Goal: Transaction & Acquisition: Purchase product/service

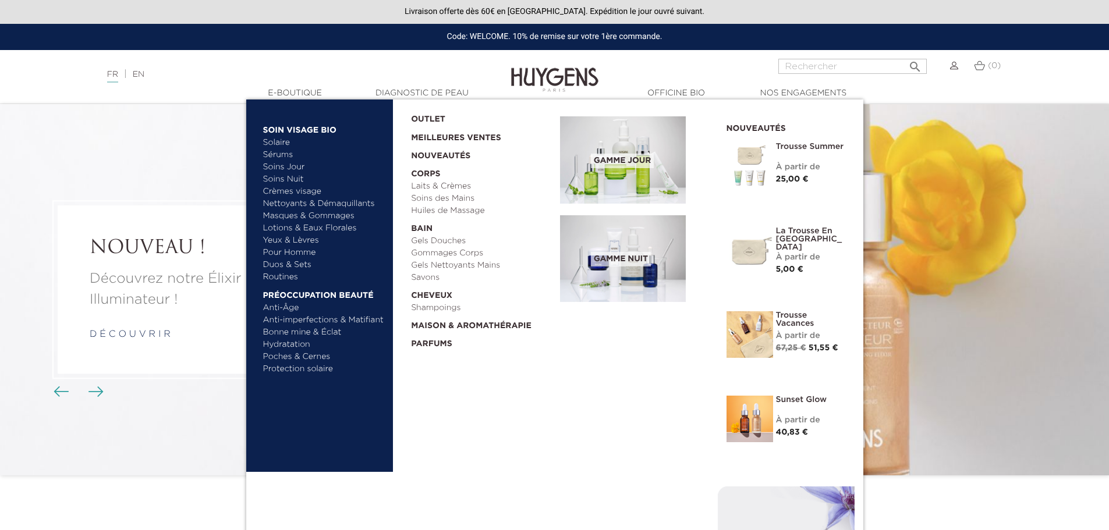
click at [282, 154] on link "Sérums" at bounding box center [324, 155] width 122 height 12
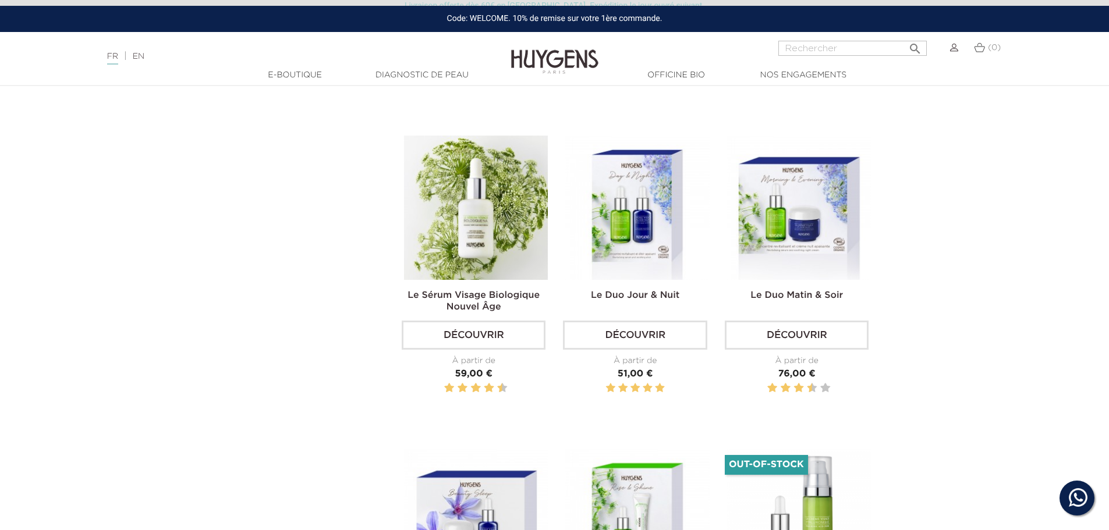
scroll to position [1165, 0]
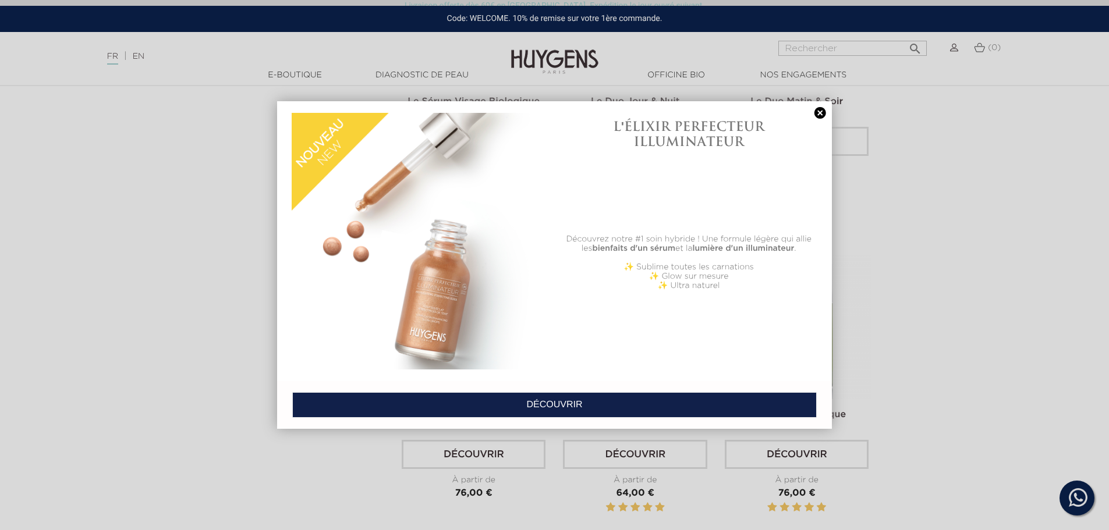
click at [819, 112] on link at bounding box center [820, 113] width 16 height 12
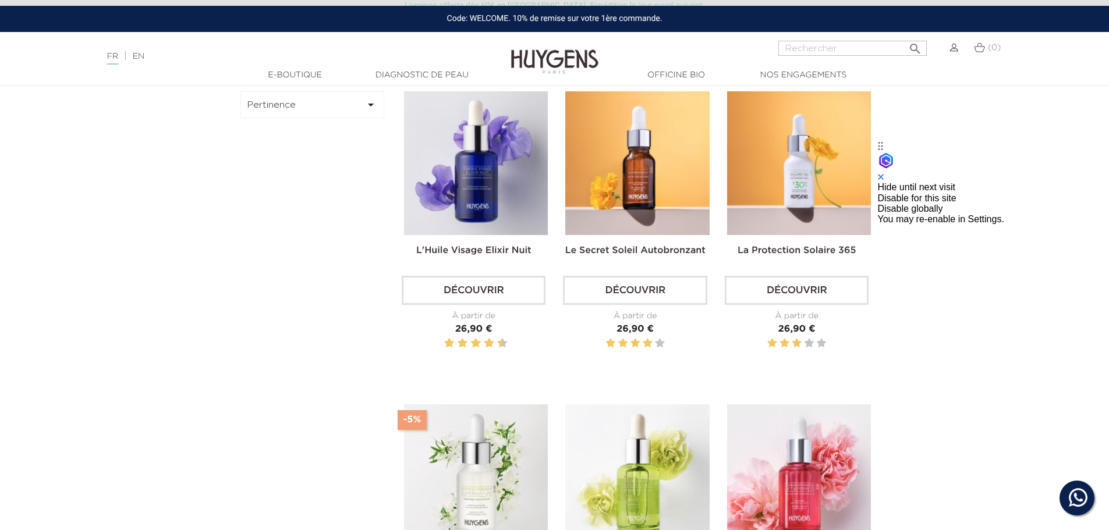
scroll to position [0, 0]
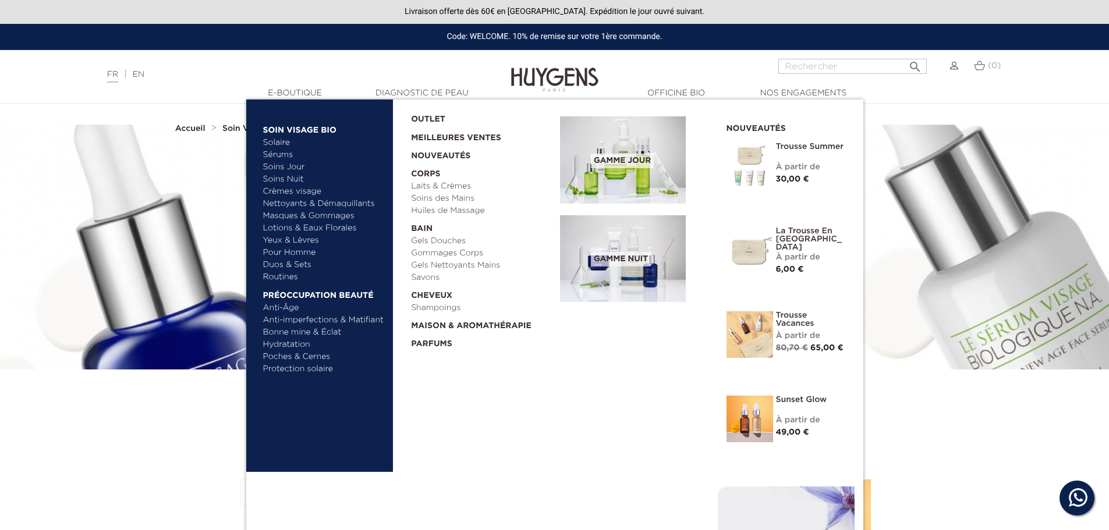
click at [289, 342] on link "Hydratation" at bounding box center [324, 345] width 122 height 12
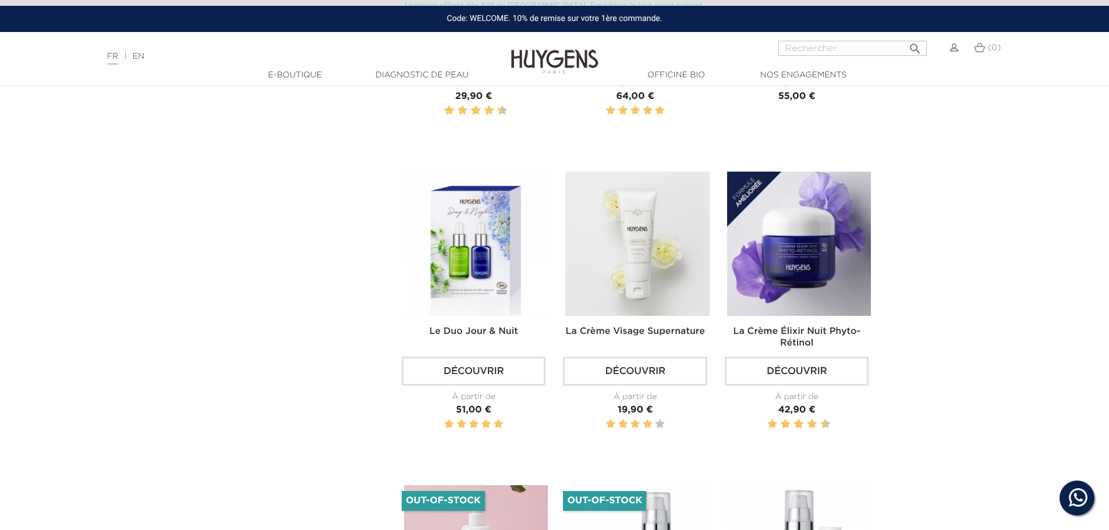
scroll to position [1067, 0]
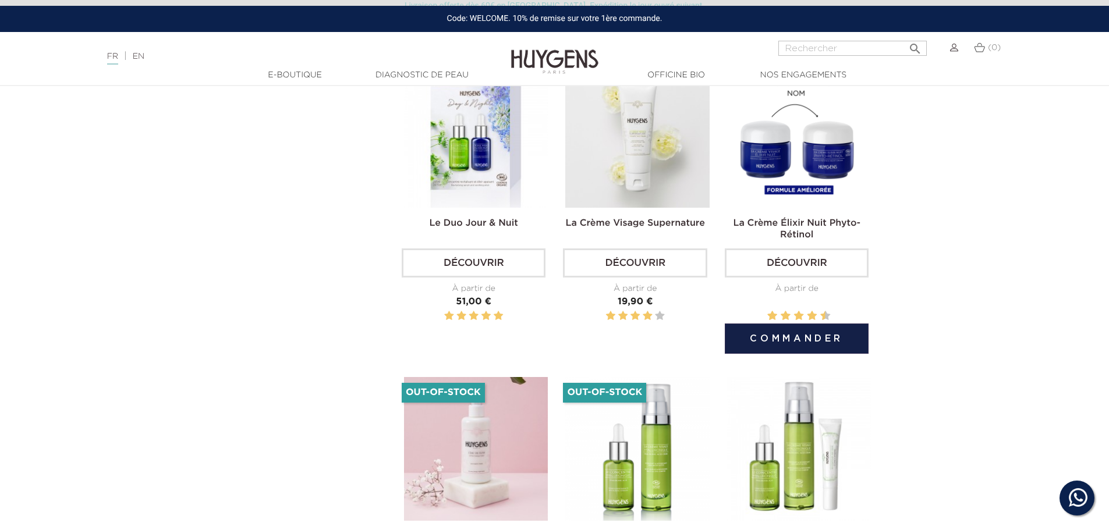
click at [794, 230] on link "La Crème Élixir Nuit Phyto-Rétinol" at bounding box center [796, 229] width 127 height 21
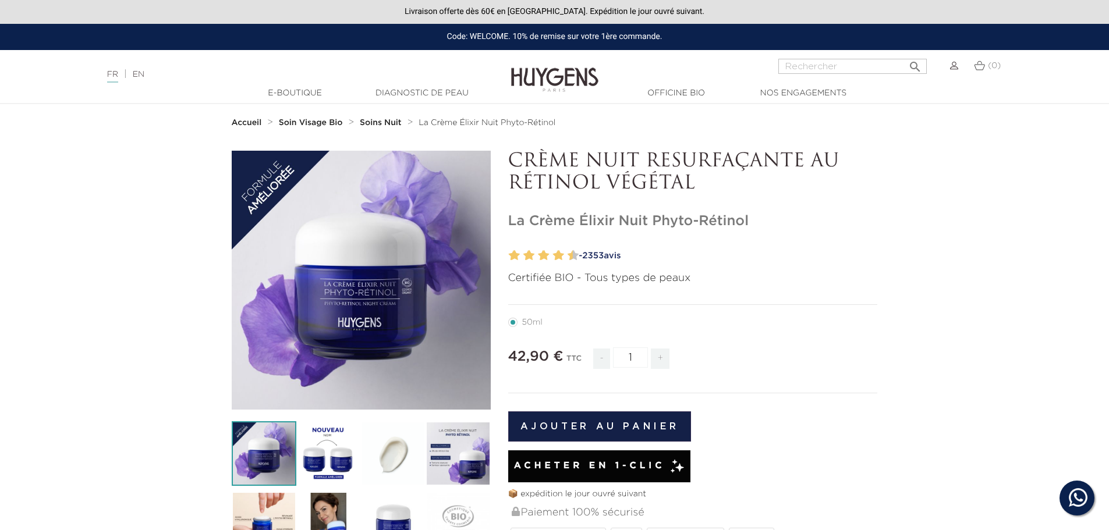
click at [611, 428] on button "Ajouter au panier" at bounding box center [599, 427] width 183 height 30
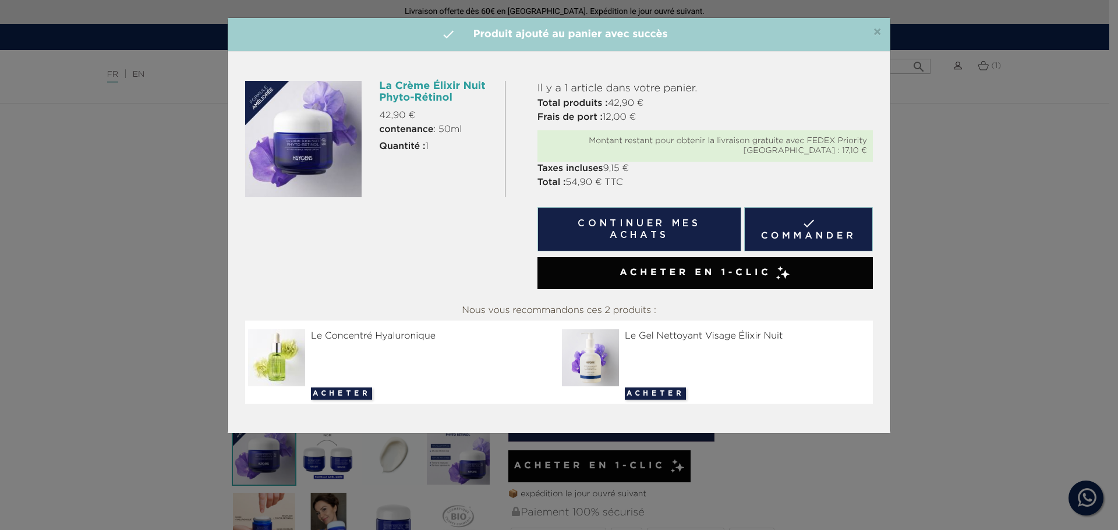
click at [879, 29] on span "×" at bounding box center [877, 33] width 9 height 14
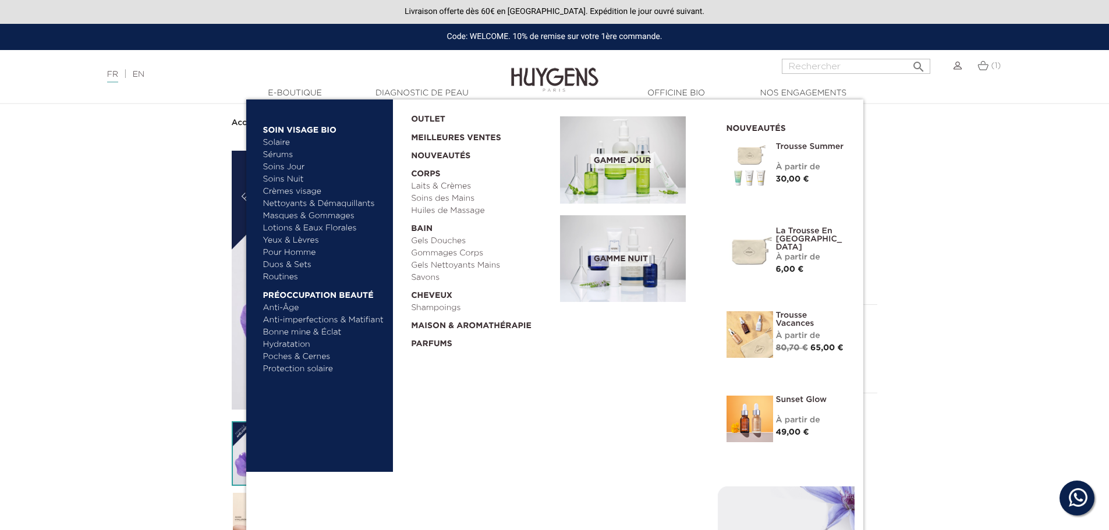
click at [292, 190] on link "Crèmes visage" at bounding box center [324, 192] width 122 height 12
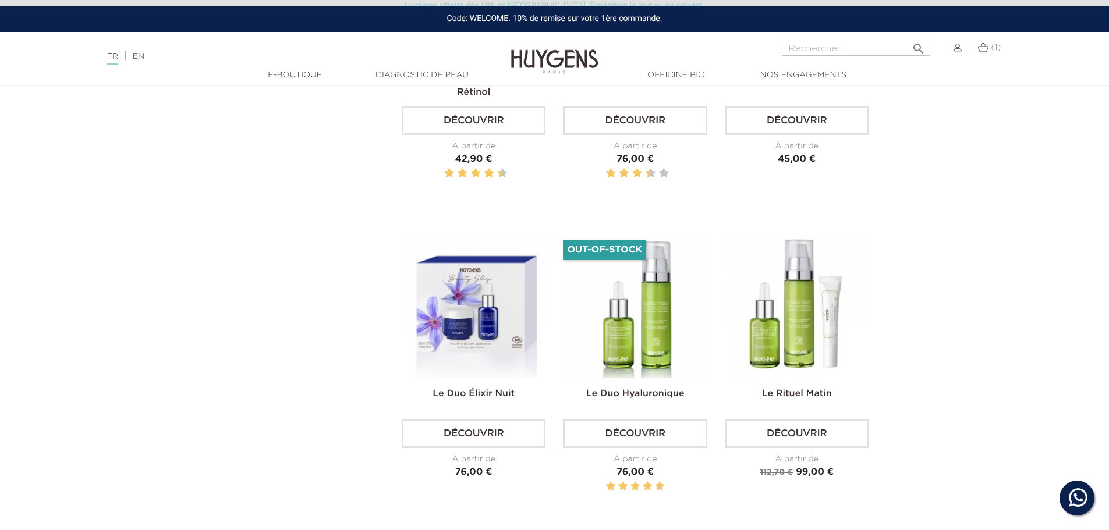
scroll to position [1262, 0]
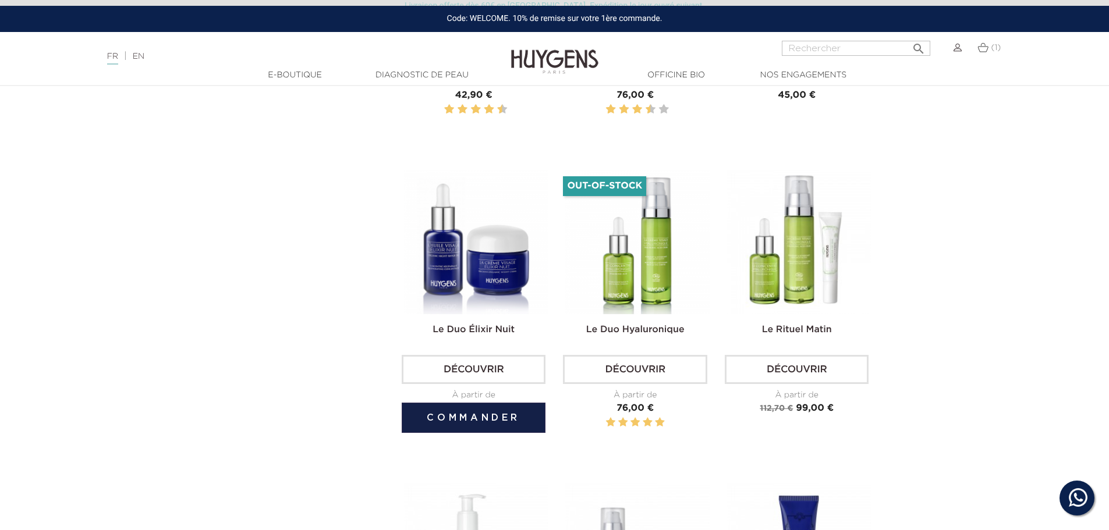
click at [500, 409] on button "Commander" at bounding box center [474, 418] width 144 height 30
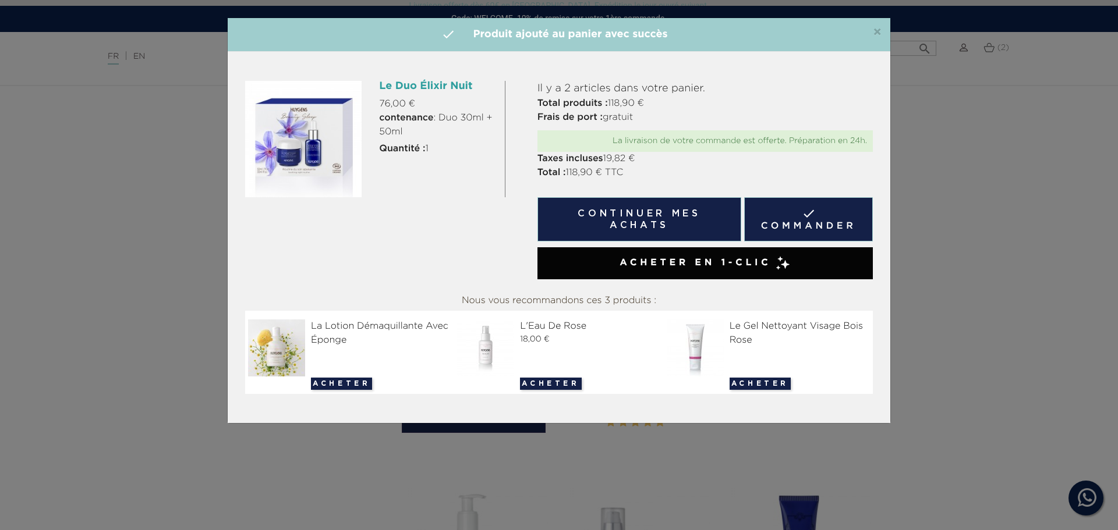
click at [880, 33] on span "×" at bounding box center [877, 33] width 9 height 14
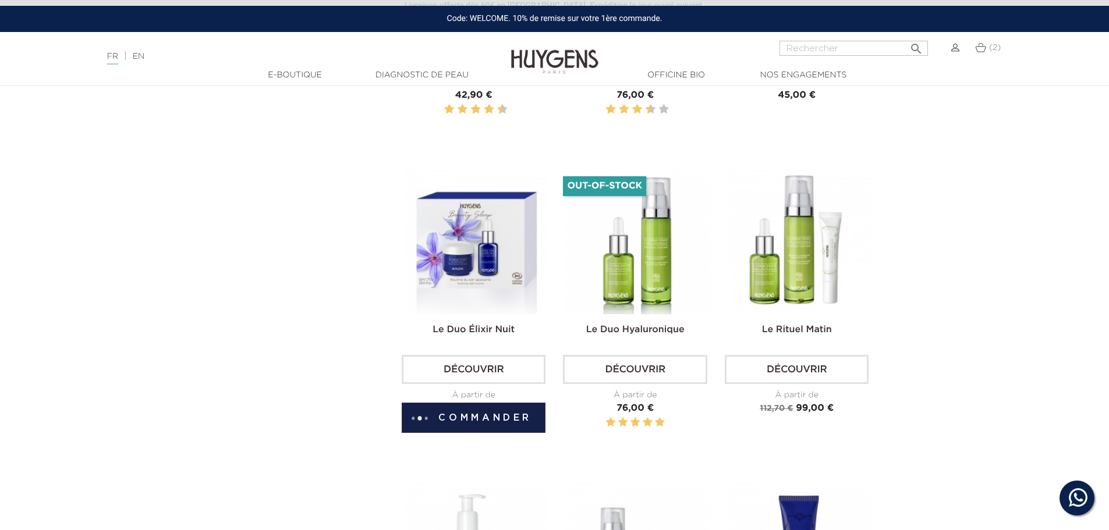
click at [991, 45] on span "(2)" at bounding box center [995, 48] width 12 height 8
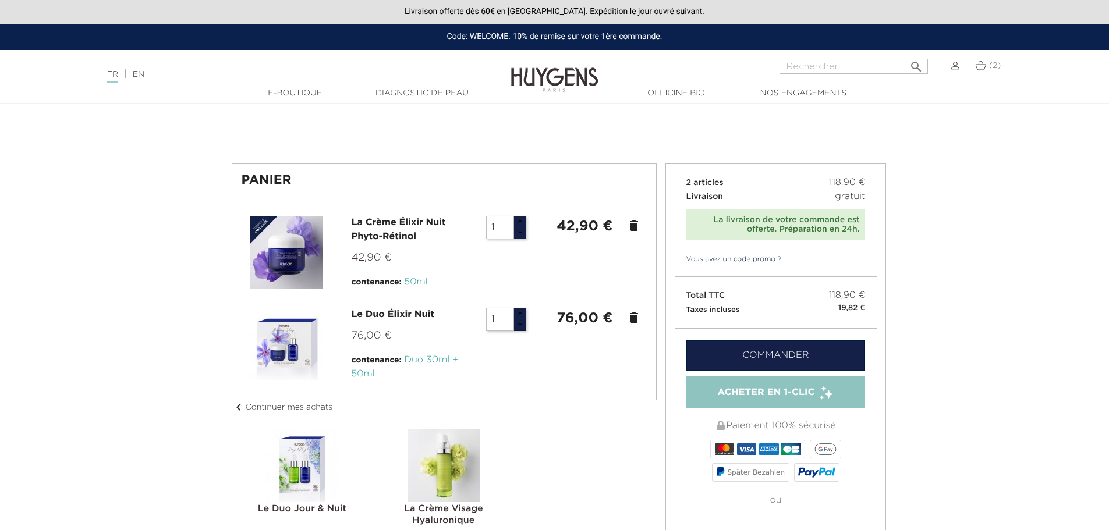
click at [634, 227] on icon "delete" at bounding box center [634, 226] width 14 height 14
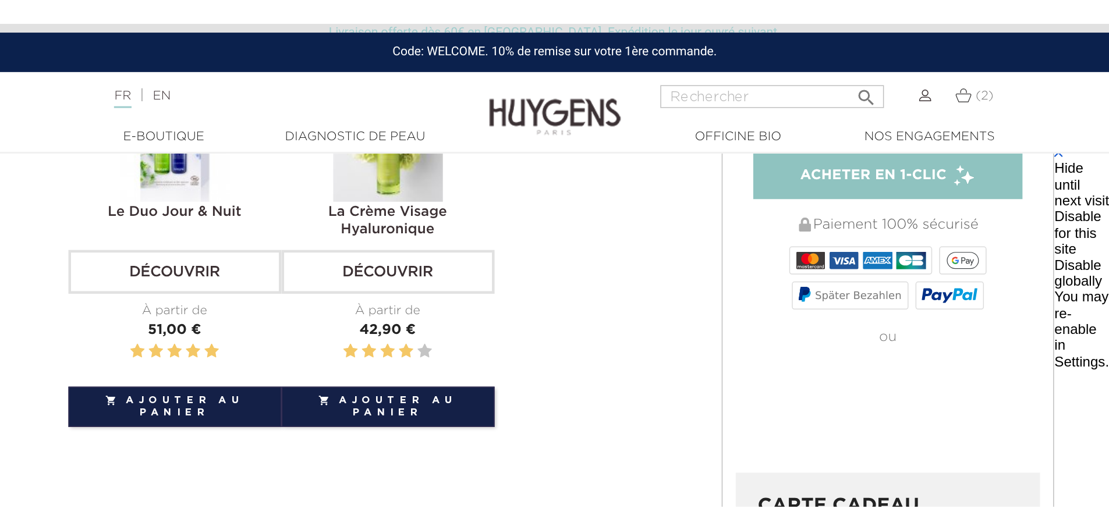
scroll to position [291, 0]
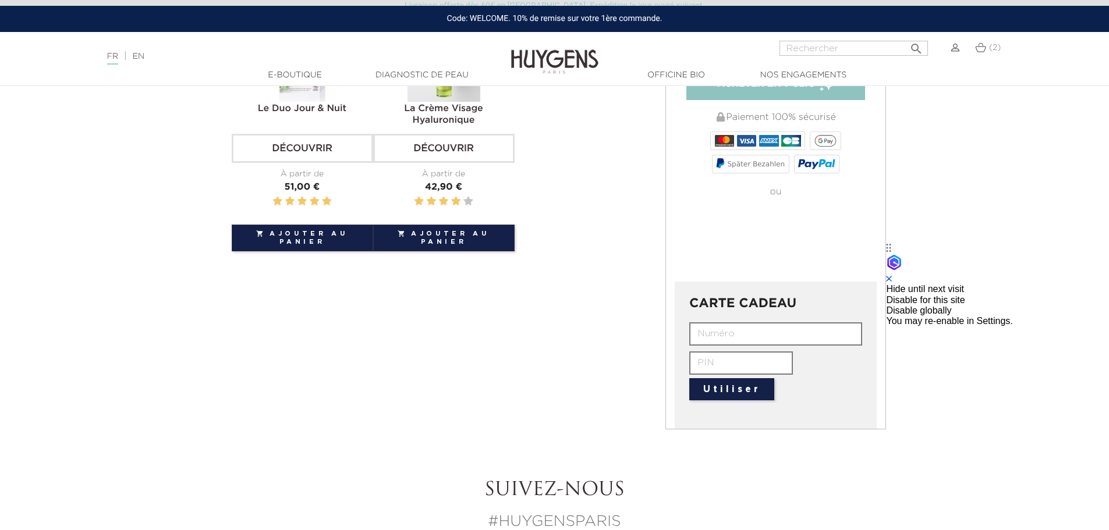
click at [733, 329] on input "text" at bounding box center [775, 334] width 173 height 23
paste input "HUYG-8BCH-Q4LL-UGPB"
type input "HUYG-8BCH-Q4LL-UGPB"
click at [768, 338] on input "HUYG-8BCH-Q4LL-UGPB" at bounding box center [775, 334] width 173 height 23
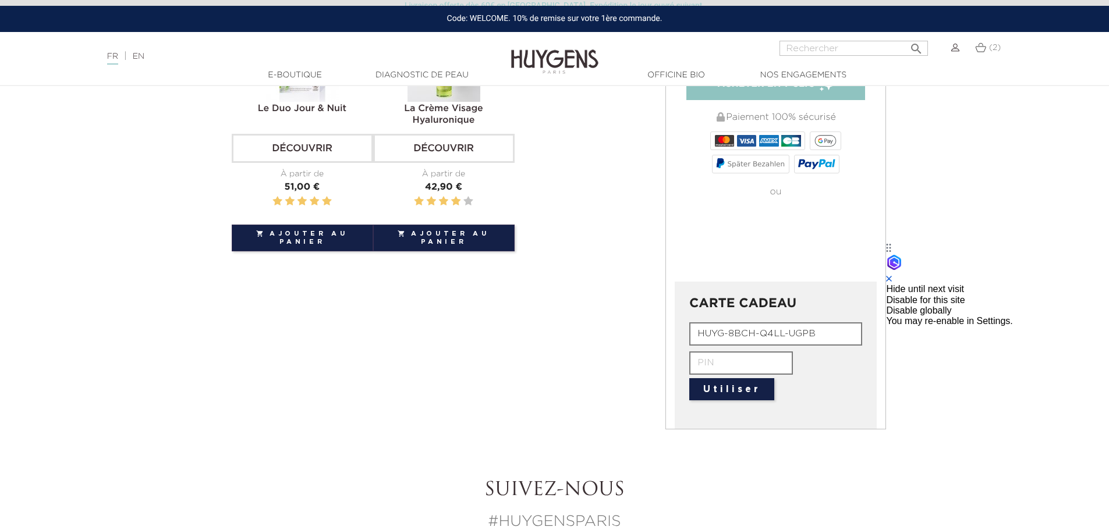
click at [768, 338] on input "HUYG-8BCH-Q4LL-UGPB" at bounding box center [775, 334] width 173 height 23
click at [716, 355] on input "text" at bounding box center [741, 363] width 104 height 23
paste input "0863"
type input "0863"
click at [730, 392] on button "Utiliser" at bounding box center [731, 390] width 85 height 22
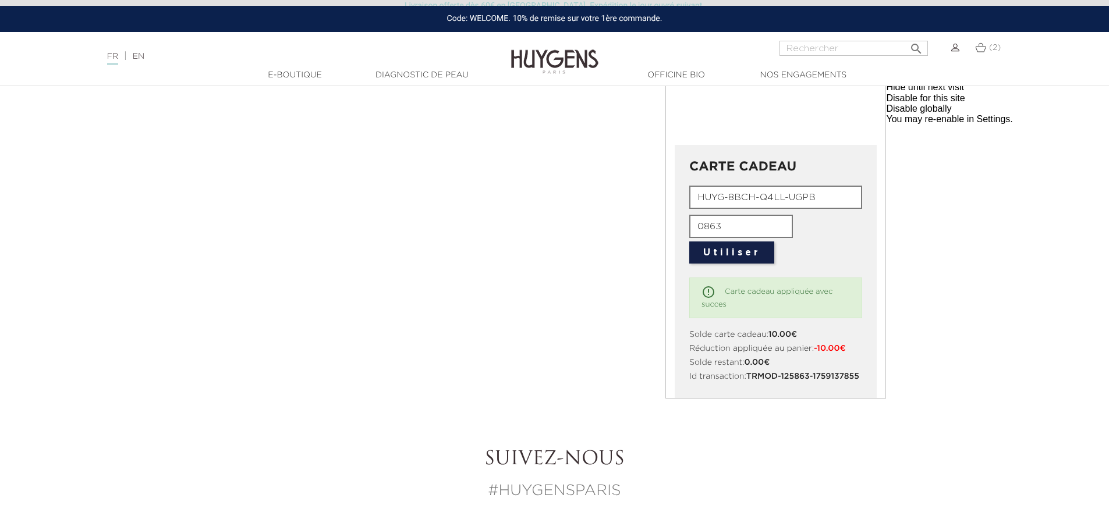
scroll to position [388, 0]
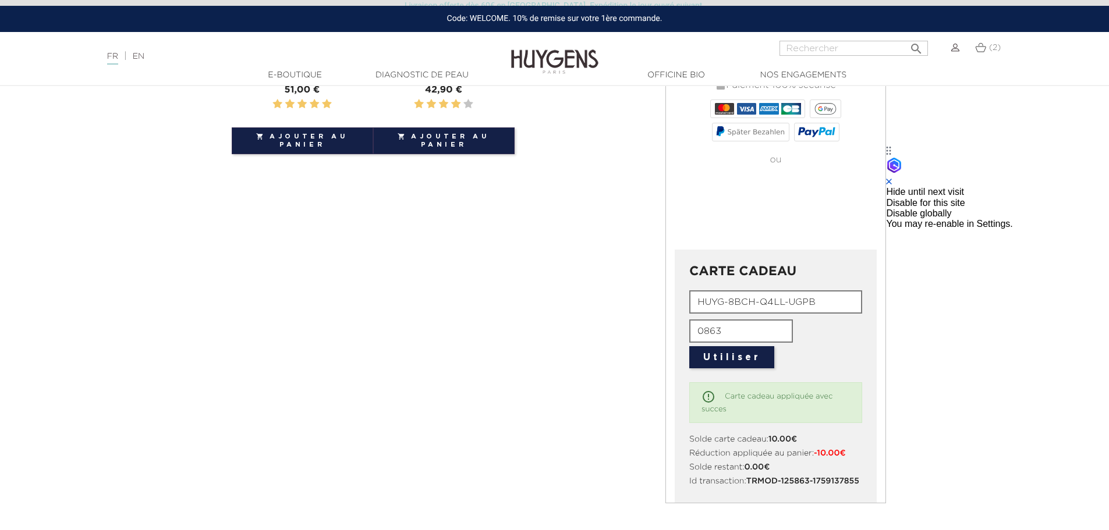
click at [786, 296] on input "HUYG-8BCH-Q4LL-UGPB" at bounding box center [775, 302] width 173 height 23
paste input "MU9-VES4-Q7GE"
type input "HUYG-8MU9-VES4-Q7GE"
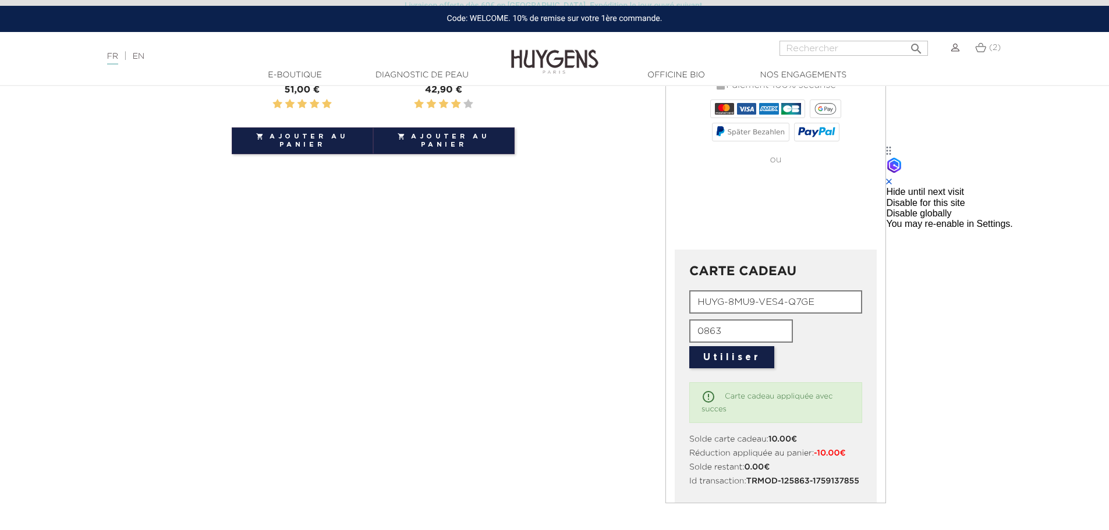
click at [716, 331] on input "0863" at bounding box center [741, 331] width 104 height 23
paste input "6724"
type input "6724"
click at [738, 356] on button "Utiliser" at bounding box center [731, 357] width 85 height 22
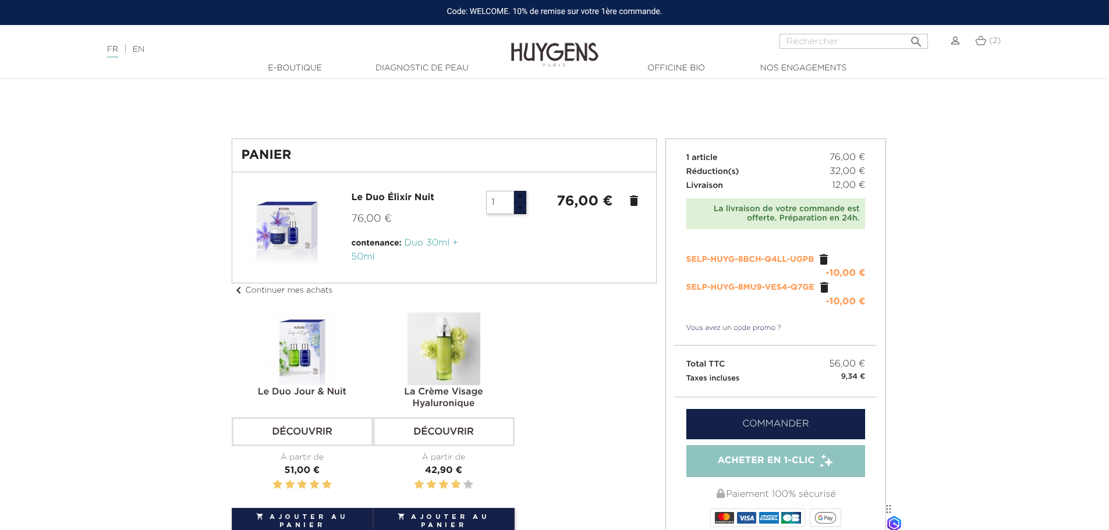
scroll to position [0, 0]
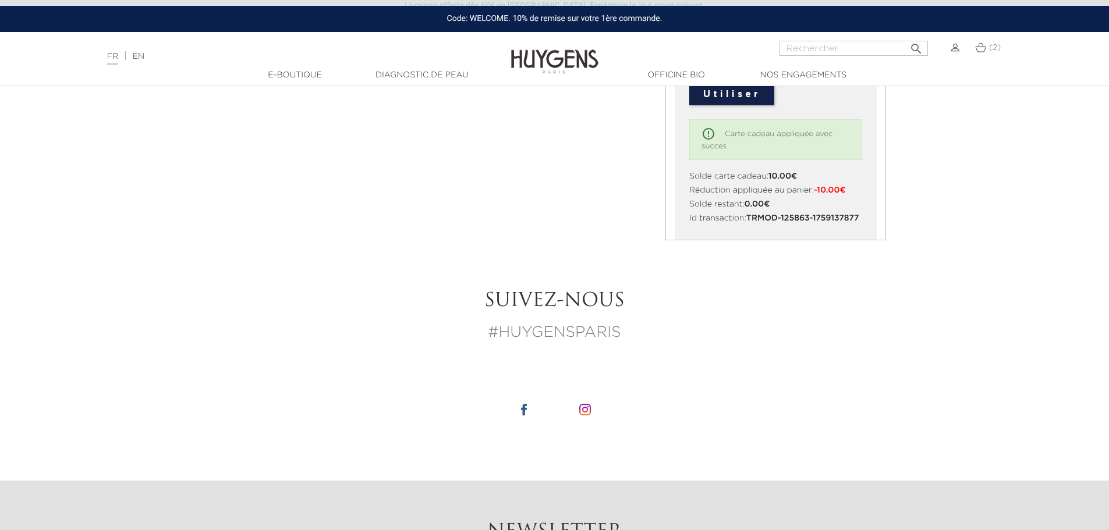
scroll to position [485, 0]
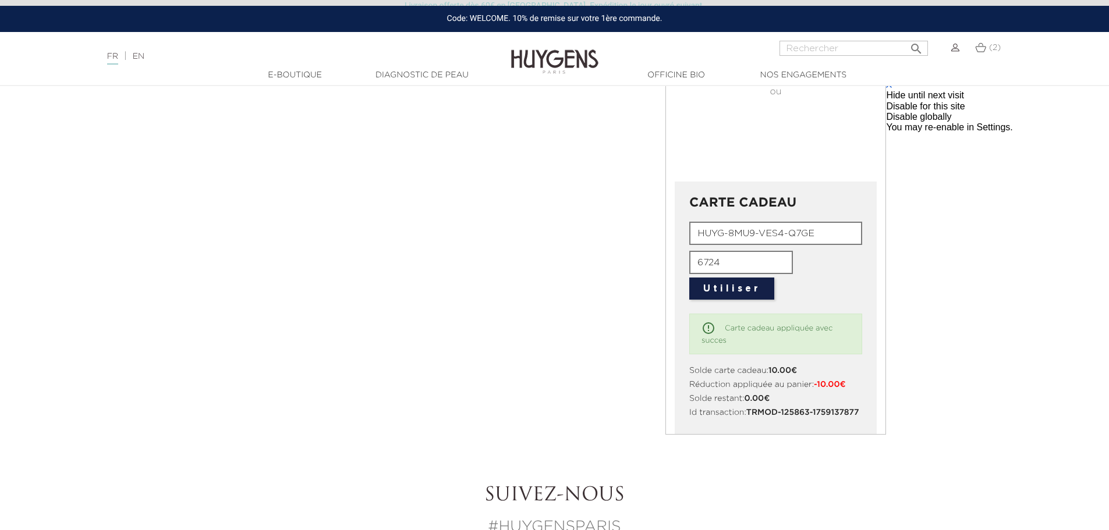
click at [802, 235] on input "HUYG-8MU9-VES4-Q7GE" at bounding box center [775, 233] width 173 height 23
paste input "3WZB-FLYU-PSVQ"
type input "HUYG-3WZB-FLYU-PSVQ"
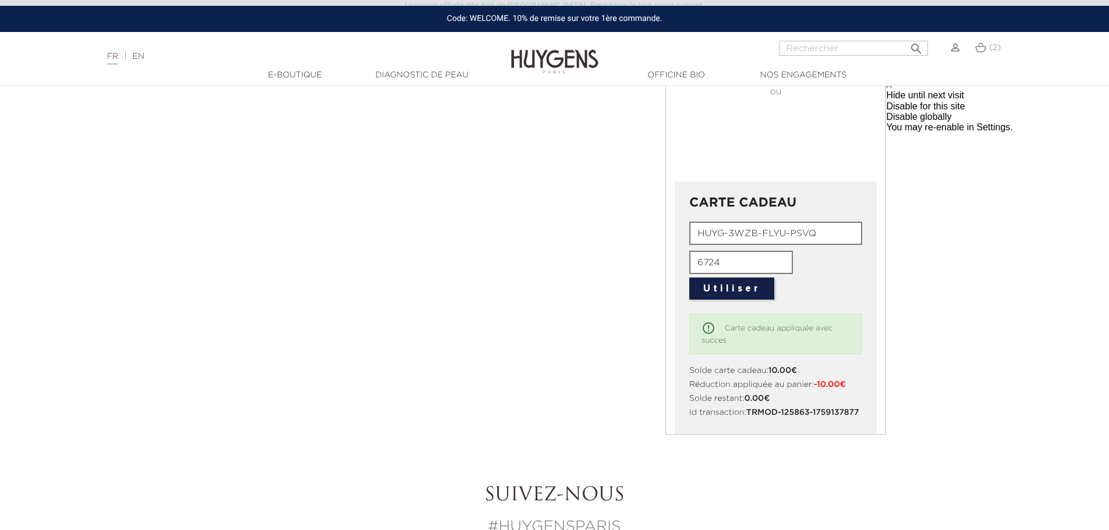
click at [762, 270] on input "6724" at bounding box center [741, 262] width 104 height 23
paste input "2081"
type input "2081"
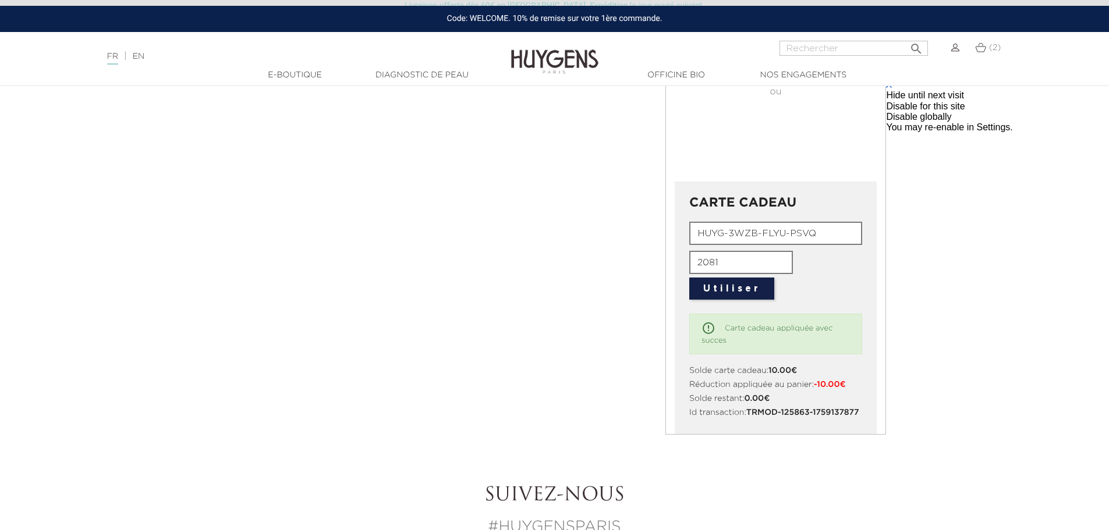
click at [722, 286] on button "Utiliser" at bounding box center [731, 289] width 85 height 22
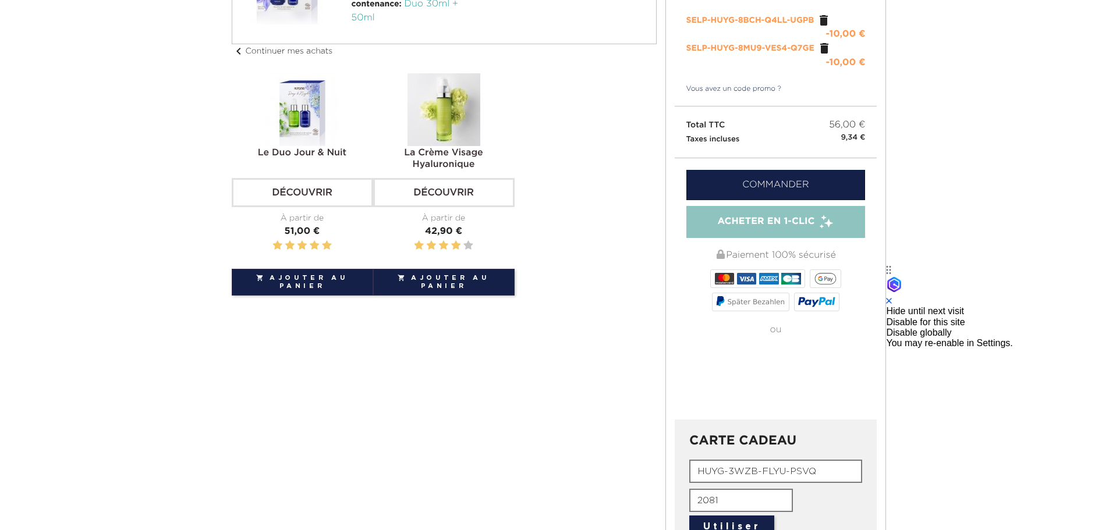
scroll to position [0, 0]
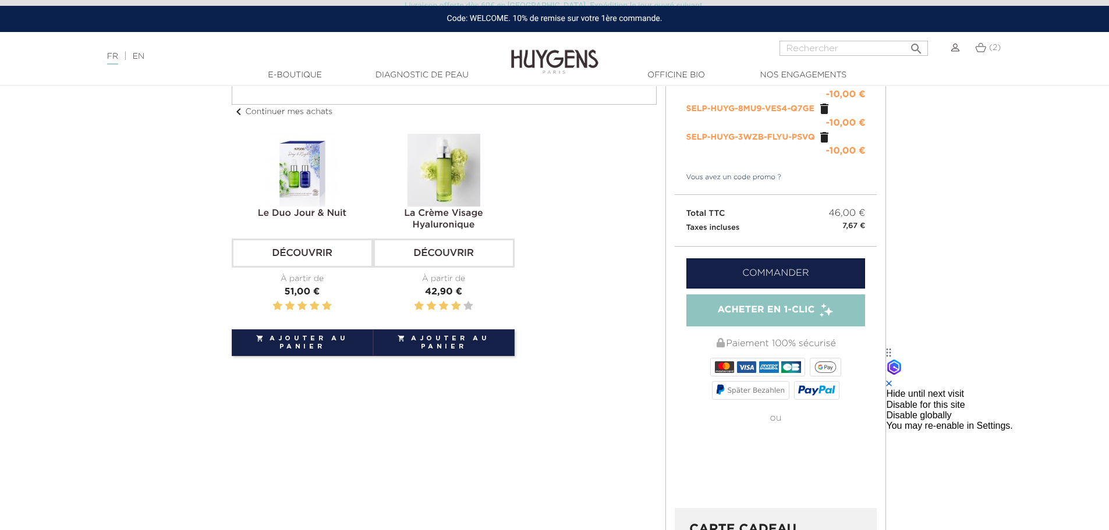
scroll to position [388, 0]
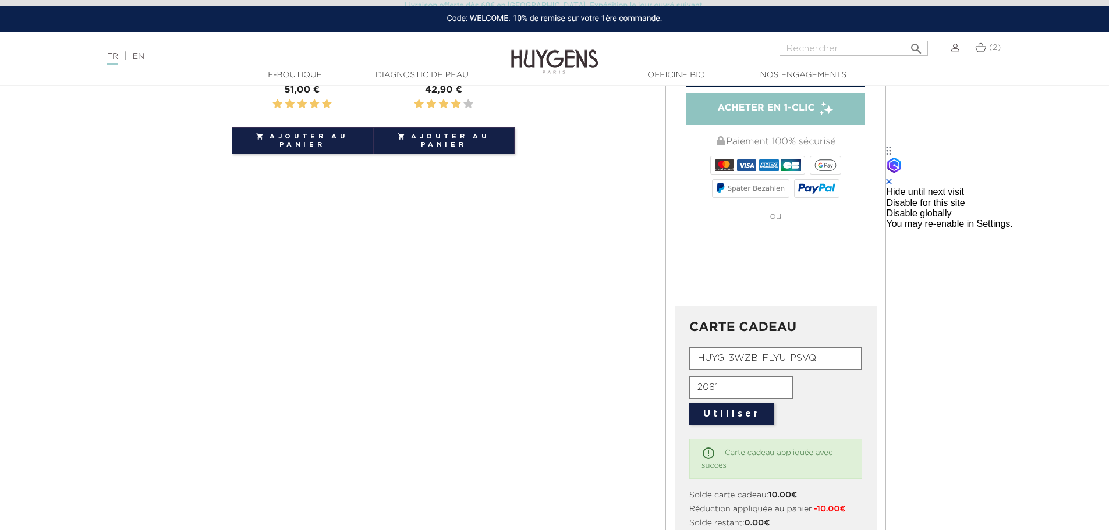
click at [758, 357] on input "HUYG-3WZB-FLYU-PSVQ" at bounding box center [775, 358] width 173 height 23
paste input "WFT9-97AR-HD7P"
type input "HUYG-WFT9-97AR-HD7P"
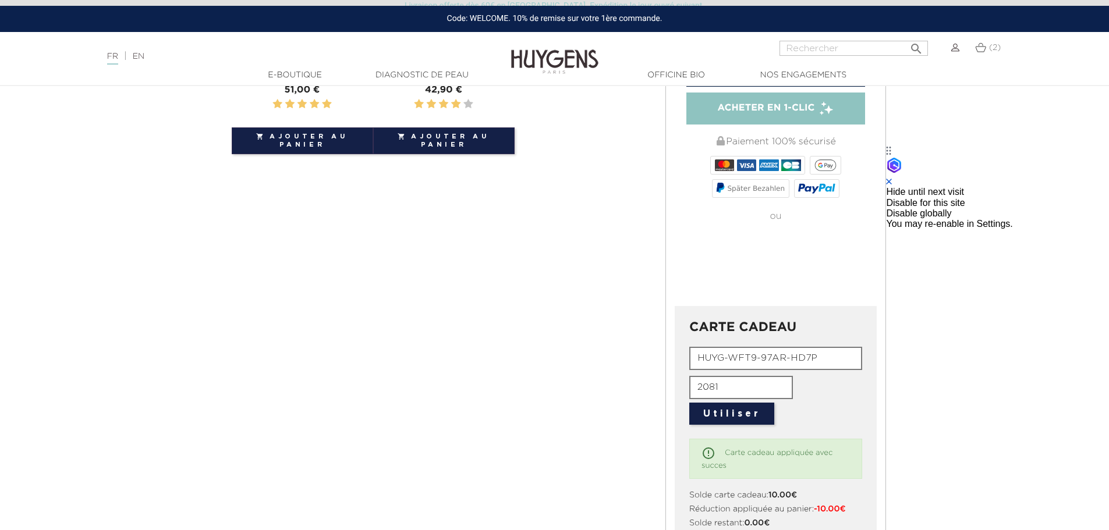
click at [761, 388] on input "2081" at bounding box center [741, 387] width 104 height 23
paste input "6985"
type input "6985"
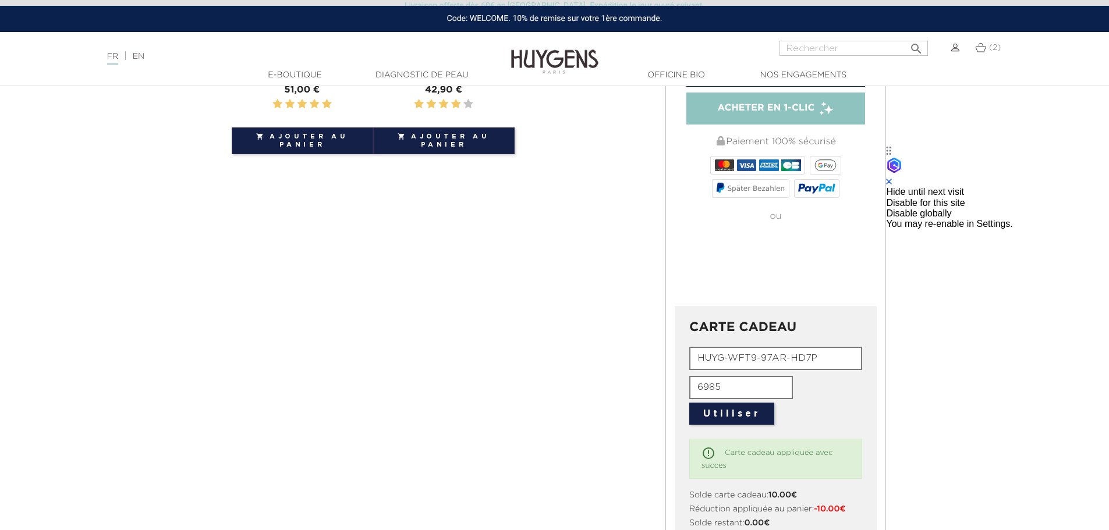
click at [734, 417] on button "Utiliser" at bounding box center [731, 414] width 85 height 22
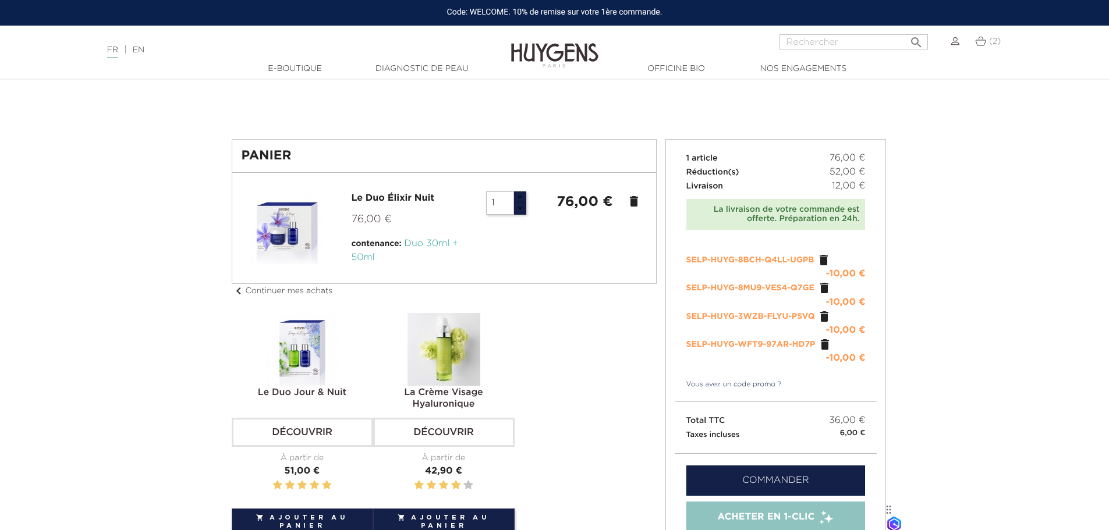
scroll to position [0, 0]
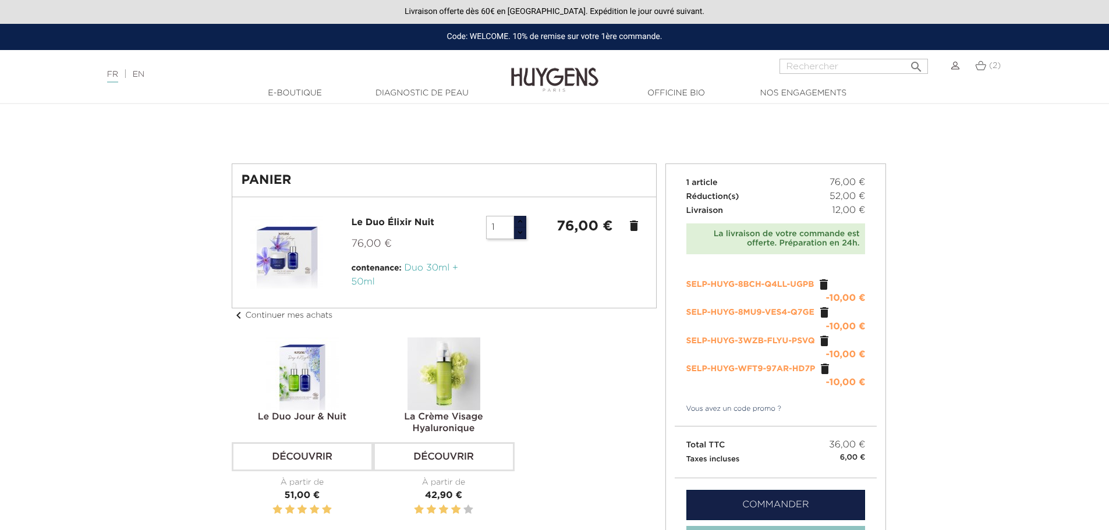
click at [801, 233] on div "La livraison de votre commande est offerte. Préparation en 24h." at bounding box center [776, 239] width 168 height 20
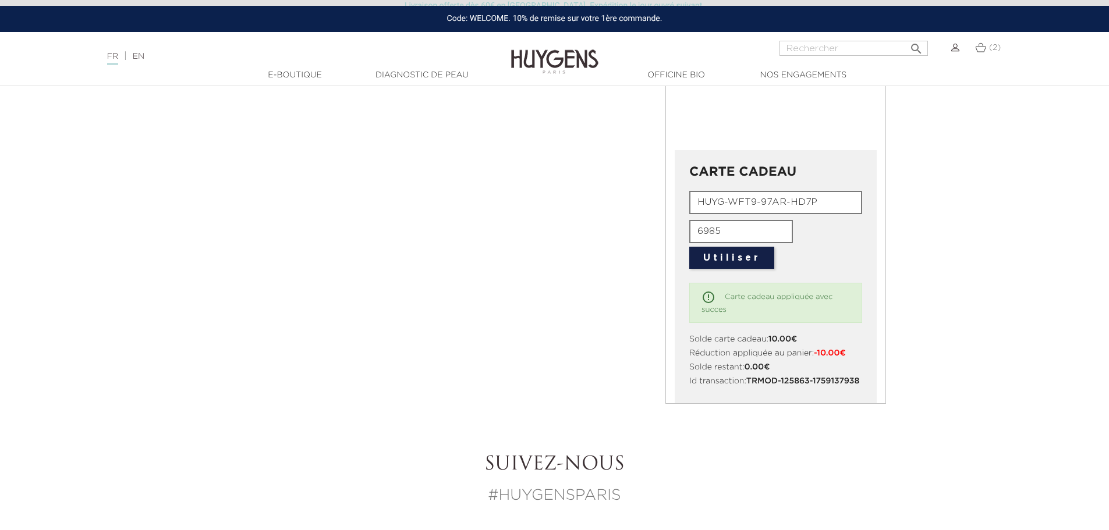
scroll to position [485, 0]
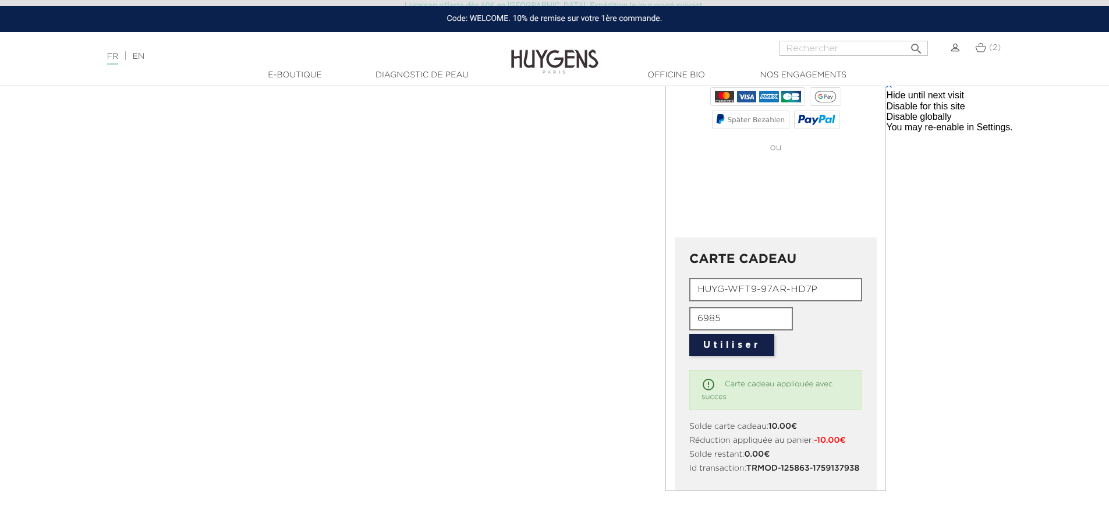
click at [779, 292] on input "HUYG-WFT9-97AR-HD7P" at bounding box center [775, 289] width 173 height 23
paste input "A78A-T3CE-P7FK"
type input "HUYG-A78A-T3CE-P7FK"
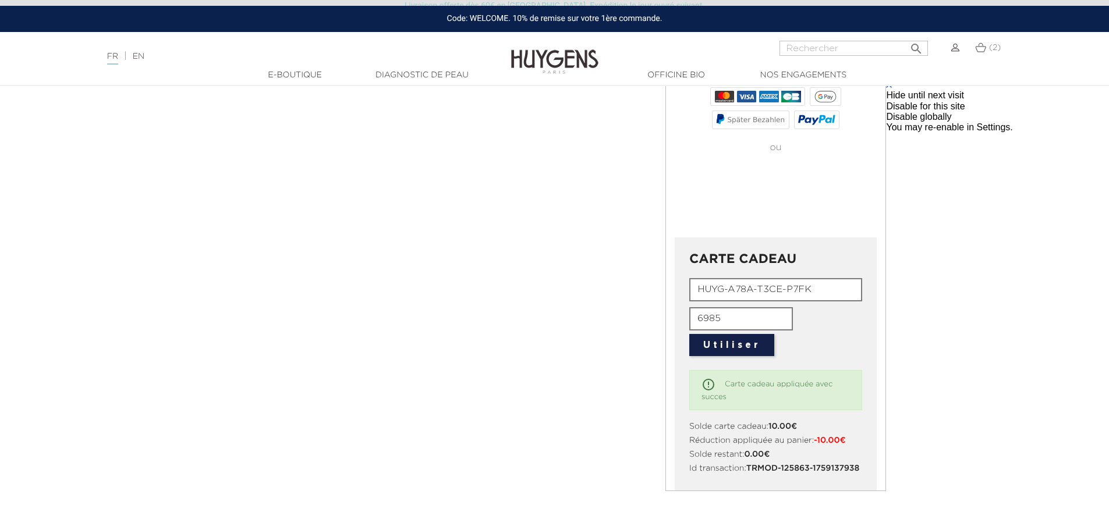
click at [726, 318] on input "6985" at bounding box center [741, 318] width 104 height 23
paste input "9529"
type input "9529"
click at [735, 349] on button "Utiliser" at bounding box center [731, 345] width 85 height 22
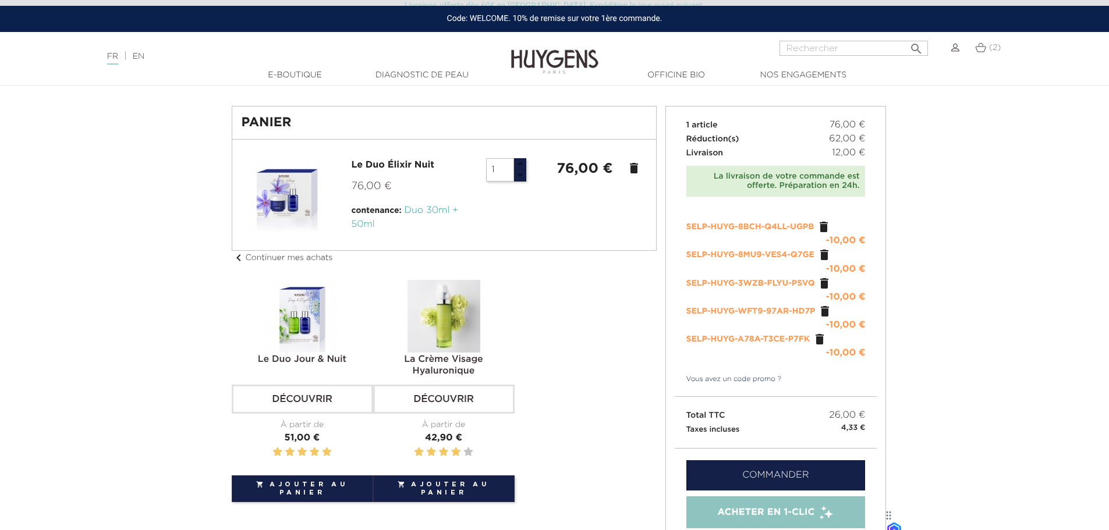
scroll to position [0, 0]
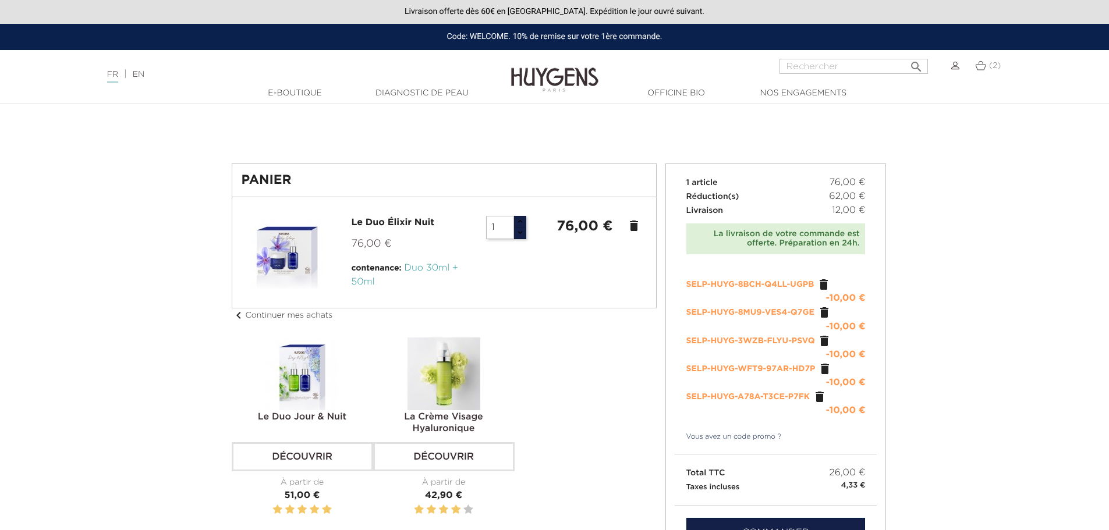
click at [707, 207] on span "Livraison" at bounding box center [705, 211] width 37 height 8
drag, startPoint x: 928, startPoint y: 246, endPoint x: 935, endPoint y: 207, distance: 39.7
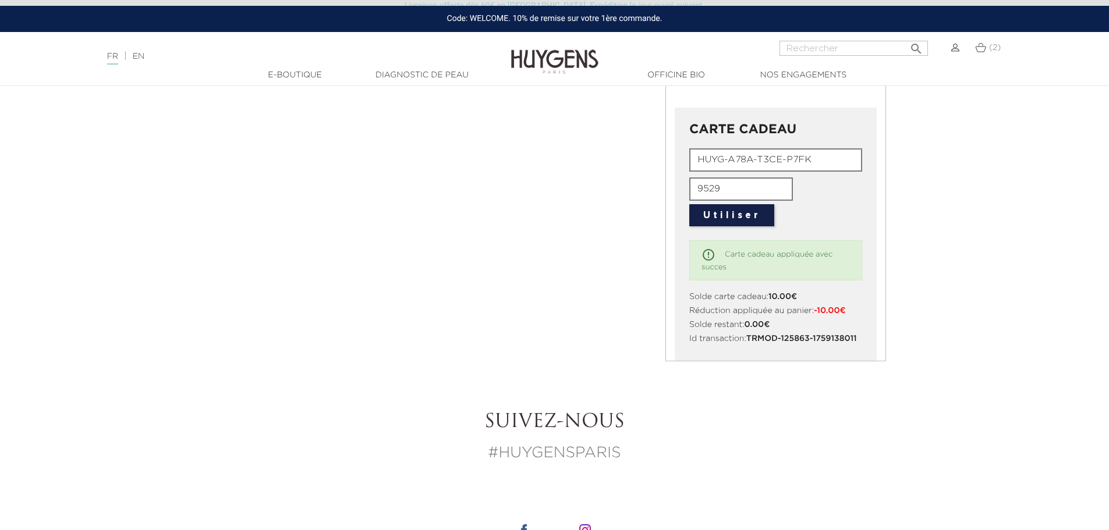
scroll to position [582, 0]
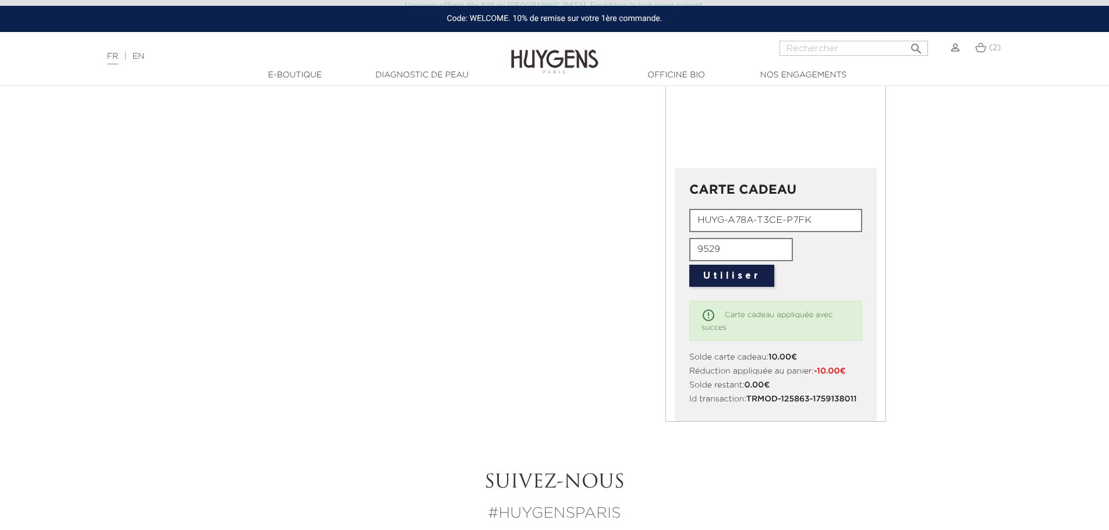
click at [759, 223] on input "HUYG-A78A-T3CE-P7FK" at bounding box center [775, 220] width 173 height 23
paste input "Q99M-GTZF-DSXD"
type input "HUYG-Q99M-GTZF-DSXD"
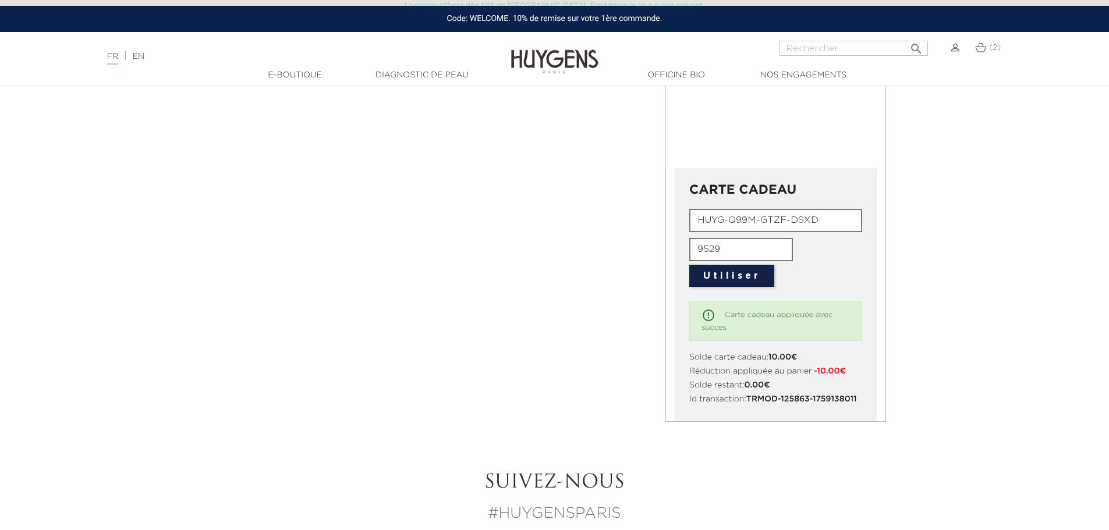
click at [726, 246] on input "9529" at bounding box center [741, 249] width 104 height 23
paste input "2926"
type input "2926"
click at [734, 280] on button "Utiliser" at bounding box center [731, 276] width 85 height 22
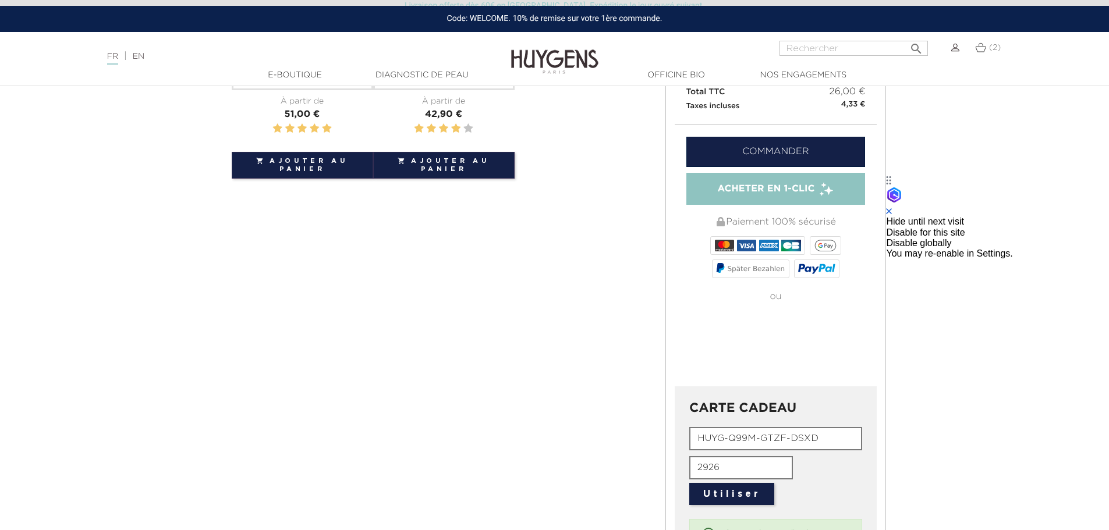
scroll to position [0, 0]
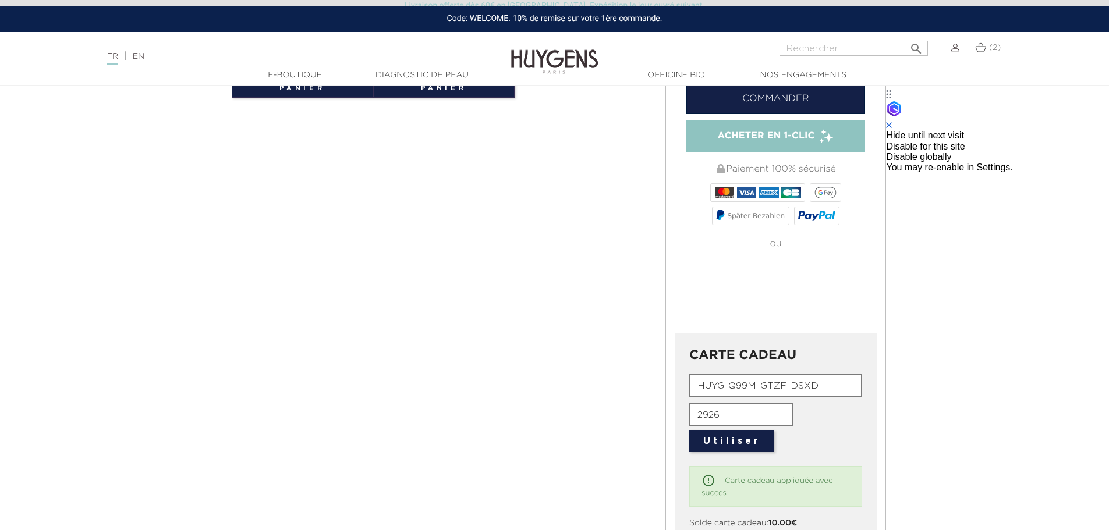
scroll to position [680, 0]
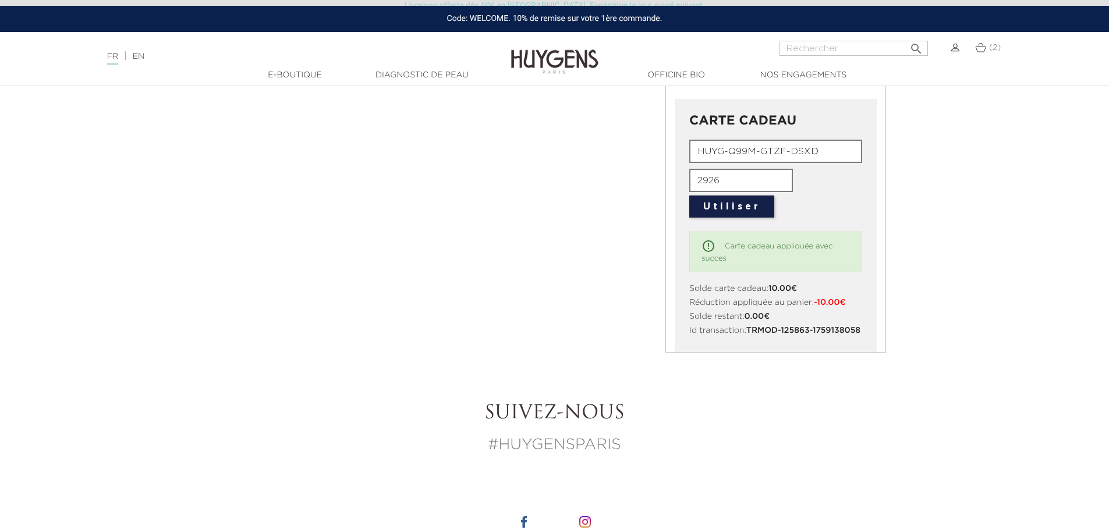
click at [787, 154] on input "HUYG-Q99M-GTZF-DSXD" at bounding box center [775, 151] width 173 height 23
paste input "DU9B-C2S2-E5FB"
type input "HUYG-DU9B-C2S2-E5FB"
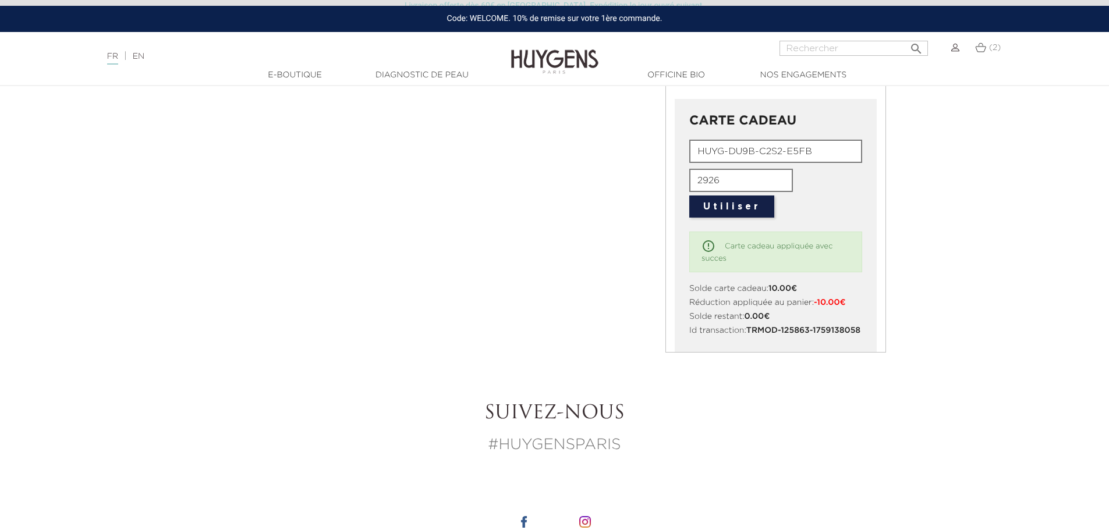
click at [735, 186] on input "2926" at bounding box center [741, 180] width 104 height 23
paste input "8653"
type input "8653"
click at [732, 210] on button "Utiliser" at bounding box center [731, 207] width 85 height 22
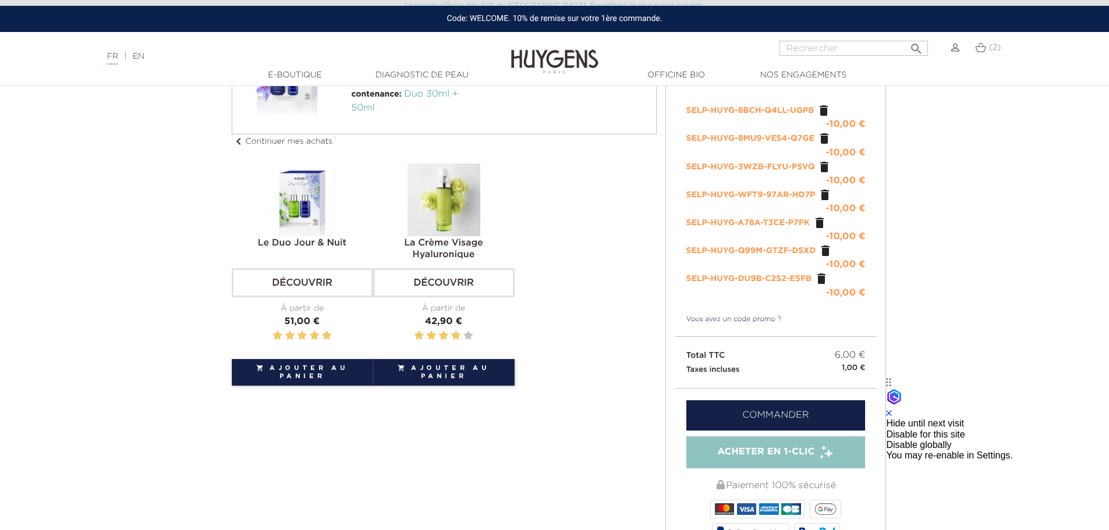
scroll to position [291, 0]
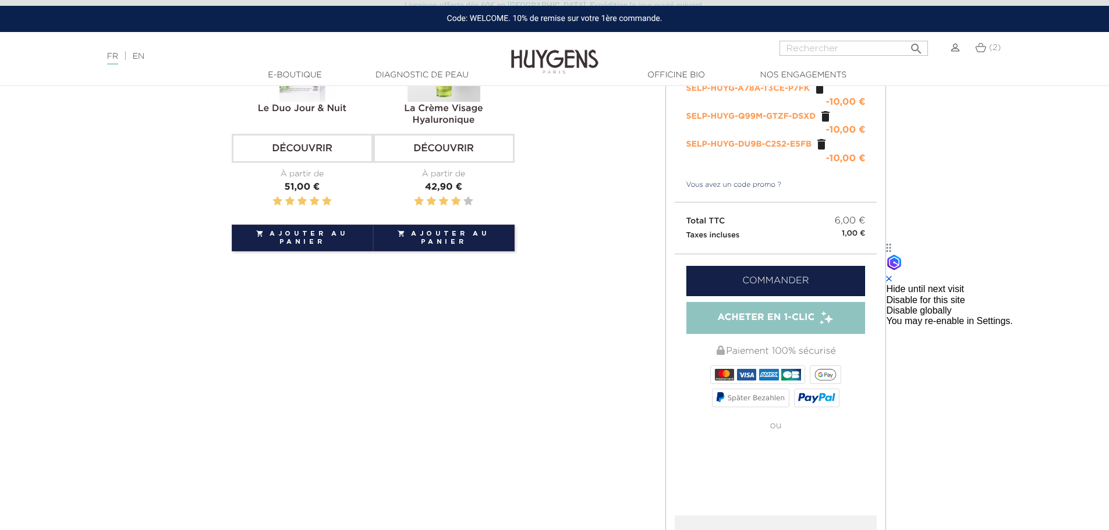
click at [764, 287] on link "Commander" at bounding box center [776, 281] width 179 height 30
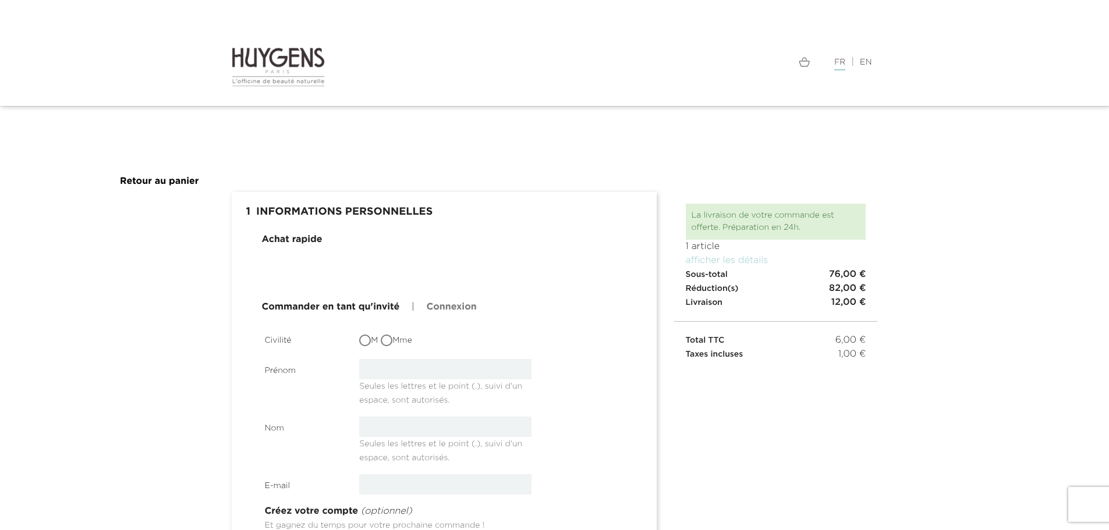
click at [362, 343] on input "M" at bounding box center [366, 342] width 12 height 12
radio input "true"
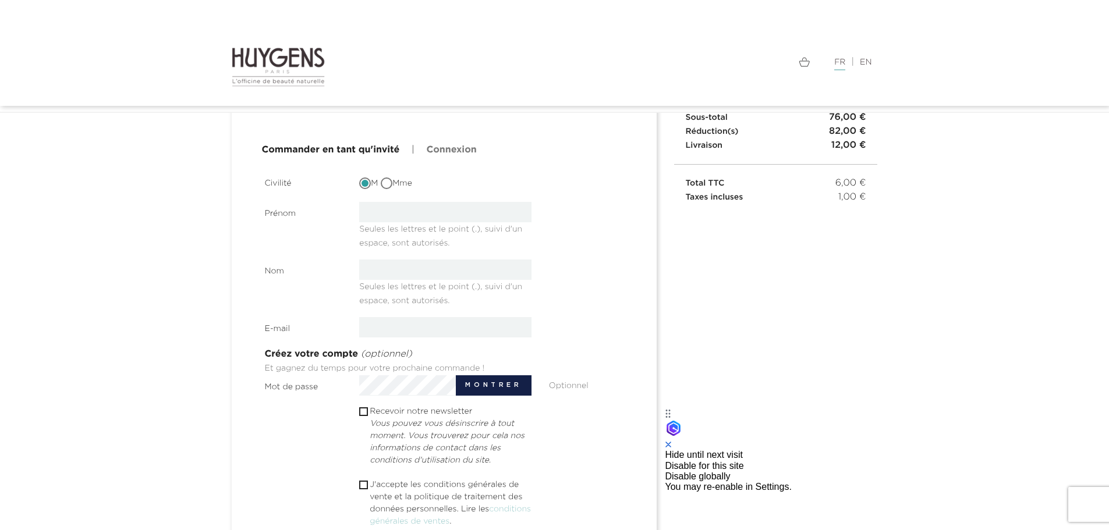
scroll to position [97, 0]
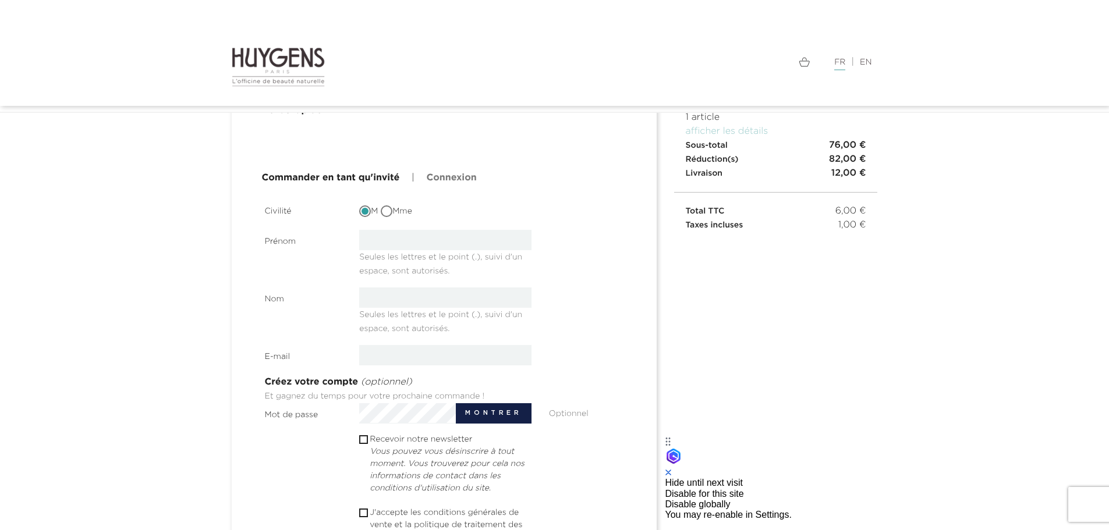
click at [395, 252] on span "Seules les lettres et le point (.), suivi d'un espace, sont autorisés." at bounding box center [440, 262] width 163 height 27
click at [397, 240] on input "text" at bounding box center [445, 240] width 172 height 20
type input "[PERSON_NAME]"
type input "Florescu"
type input "radu.florescu1991@gmail.com"
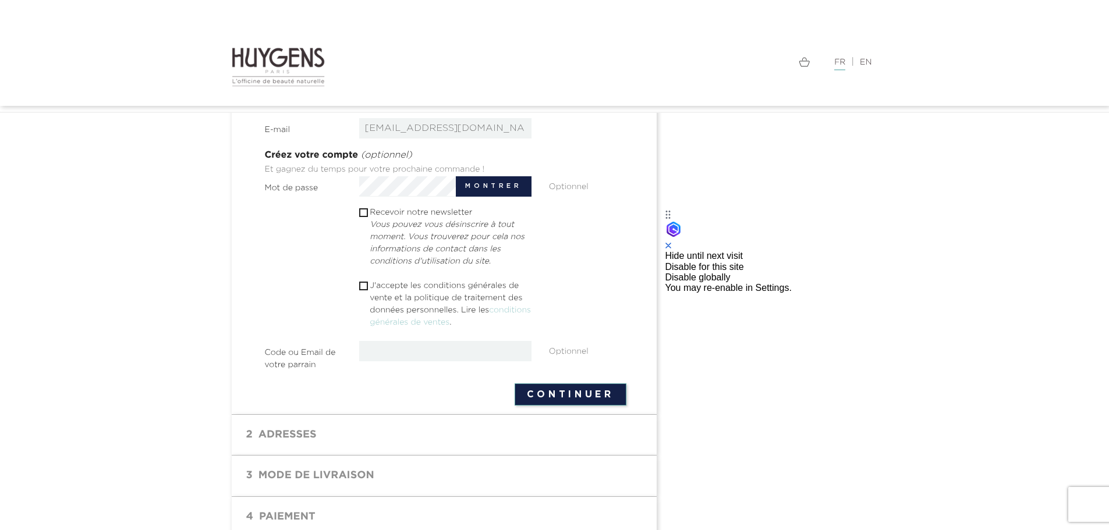
scroll to position [378, 0]
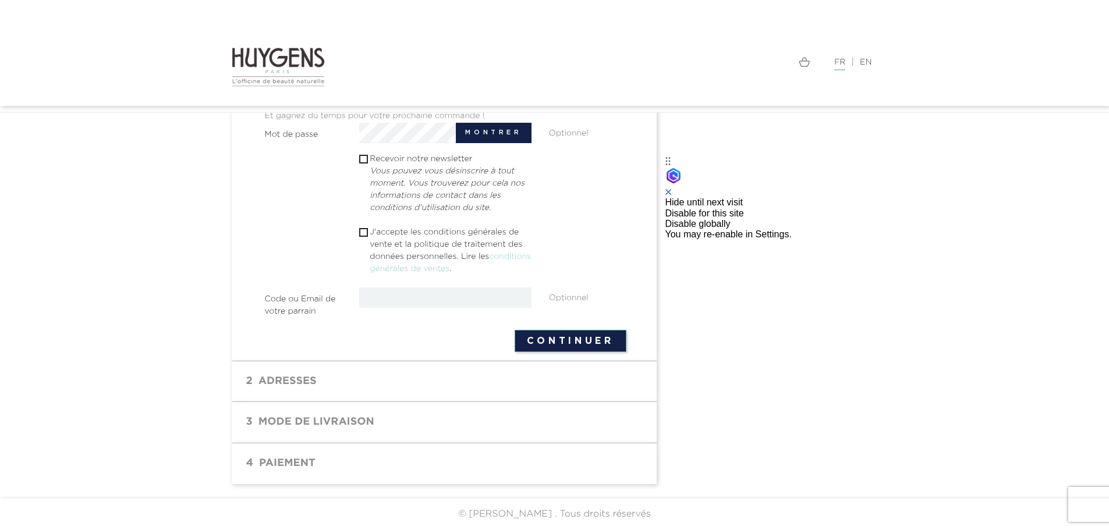
click at [550, 350] on button "Continuer" at bounding box center [571, 341] width 112 height 22
click at [362, 234] on input "checkbox" at bounding box center [363, 233] width 8 height 8
checkbox input "true"
click at [585, 340] on button "Continuer" at bounding box center [571, 341] width 112 height 22
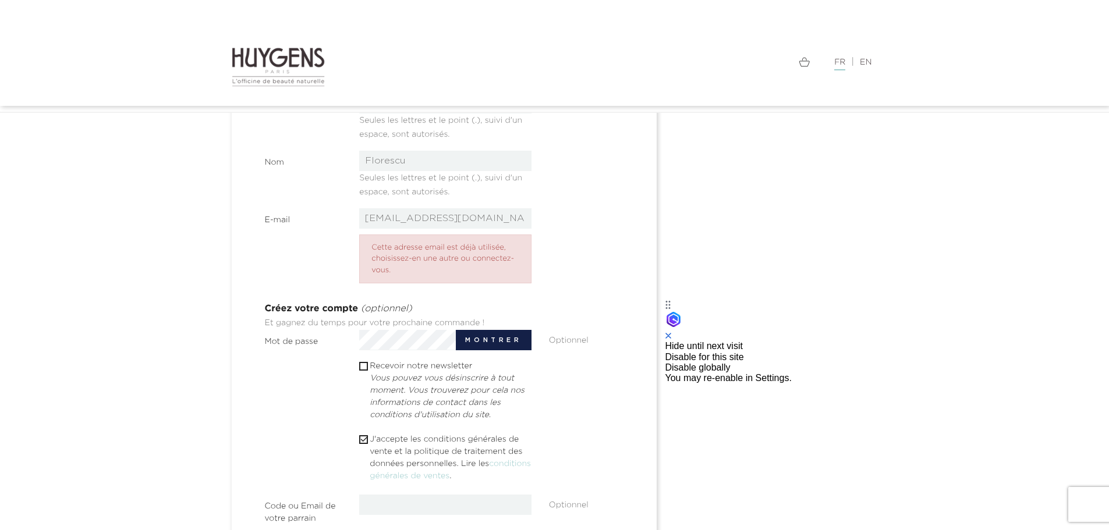
scroll to position [248, 0]
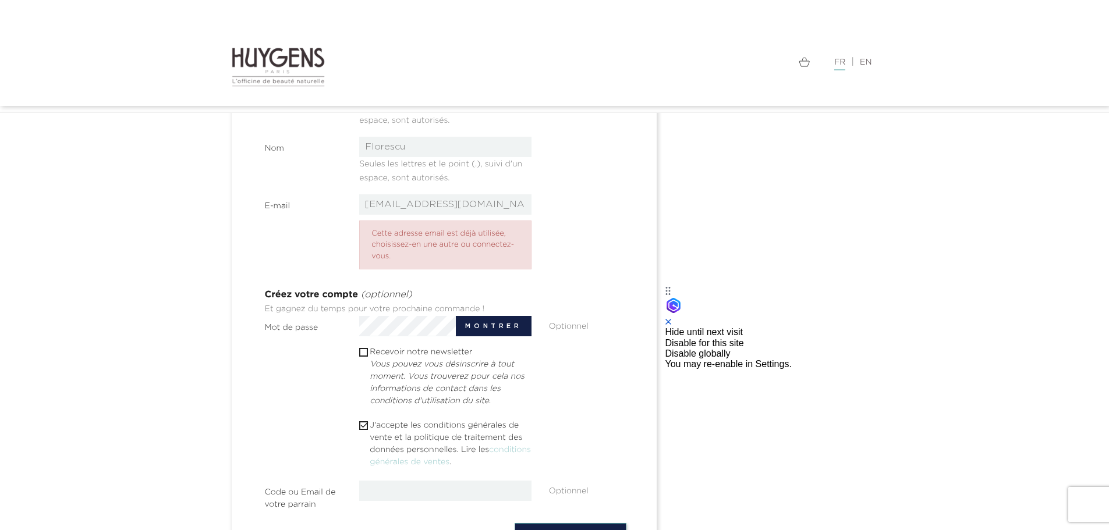
drag, startPoint x: 442, startPoint y: 204, endPoint x: 312, endPoint y: 204, distance: 129.9
click at [312, 204] on div "E-mail [EMAIL_ADDRESS][DOMAIN_NAME] Cette adresse email est déjà utilisée, choi…" at bounding box center [445, 236] width 379 height 85
click at [594, 288] on section "Civilité M Mme Prénom Radu Seules les lettres et le point (.), suivi d'un espac…" at bounding box center [446, 282] width 362 height 466
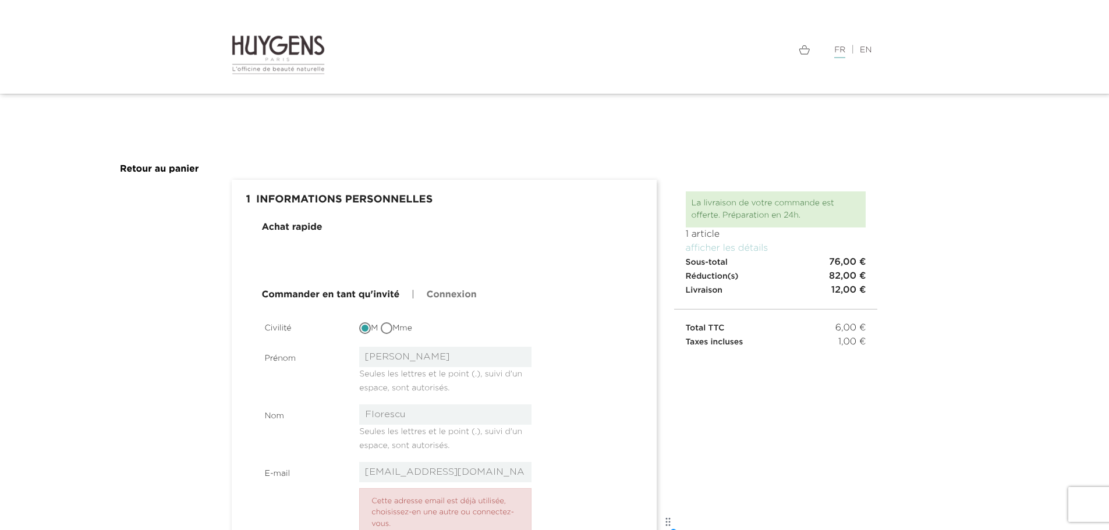
scroll to position [0, 0]
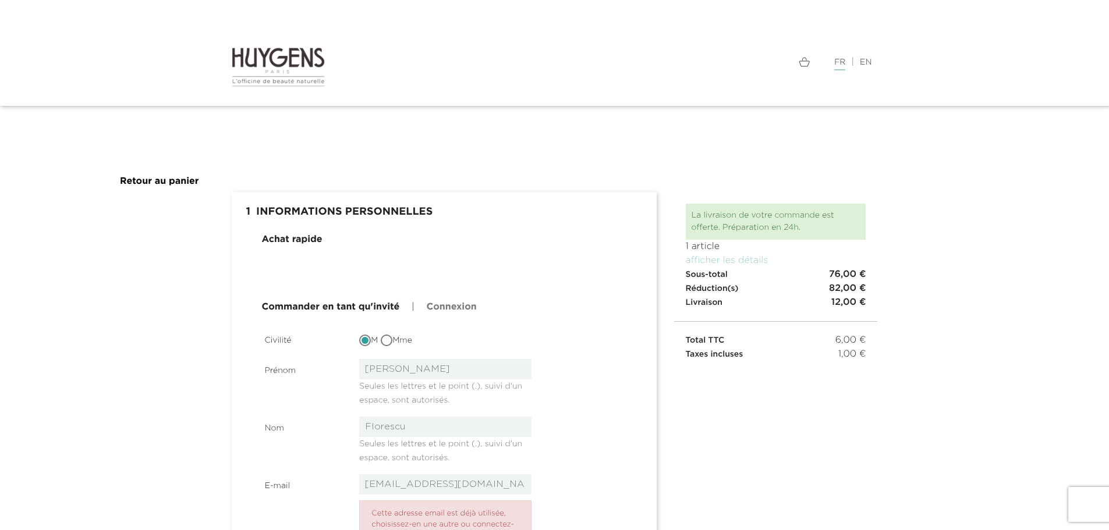
click at [291, 215] on h1 " 1 Informations personnelles mode_edit Modifier" at bounding box center [445, 212] width 408 height 23
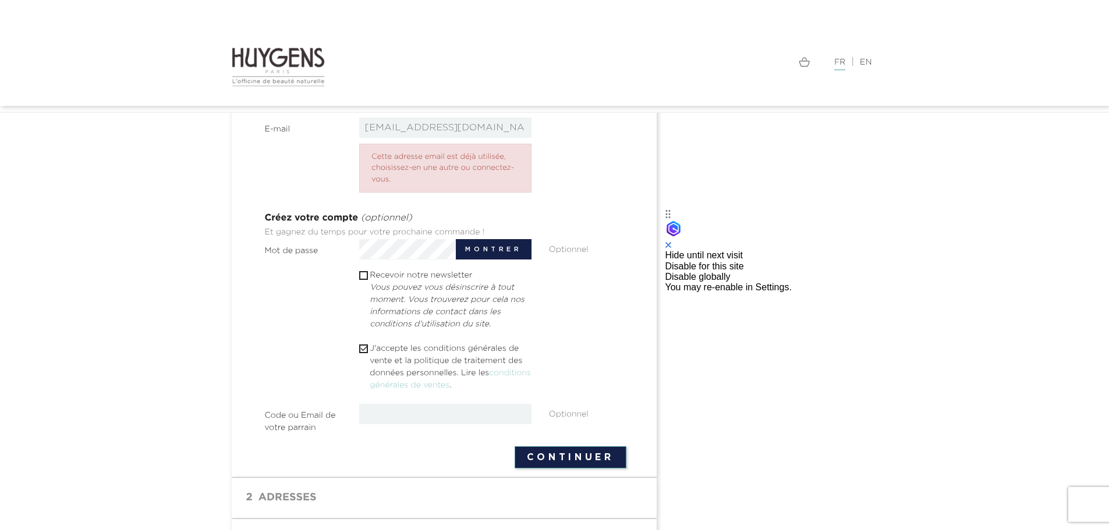
scroll to position [248, 0]
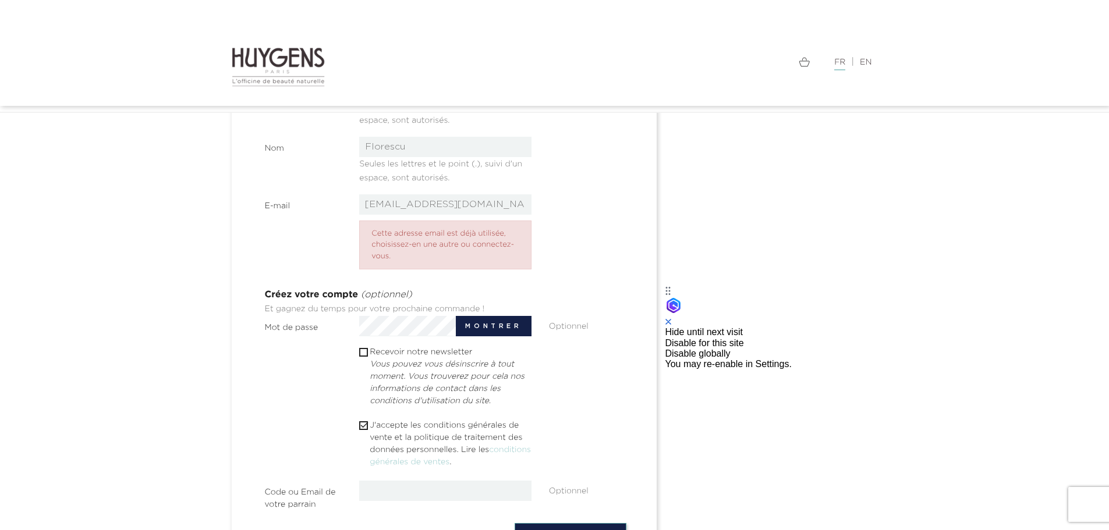
click at [413, 215] on div "radu.florescu1991@gmail.com Cette adresse email est déjà utilisée, choisissez-e…" at bounding box center [446, 236] width 190 height 85
click at [418, 201] on input "radu.florescu1991@gmail.com" at bounding box center [445, 204] width 172 height 20
type input "[EMAIL_ADDRESS][DOMAIN_NAME]"
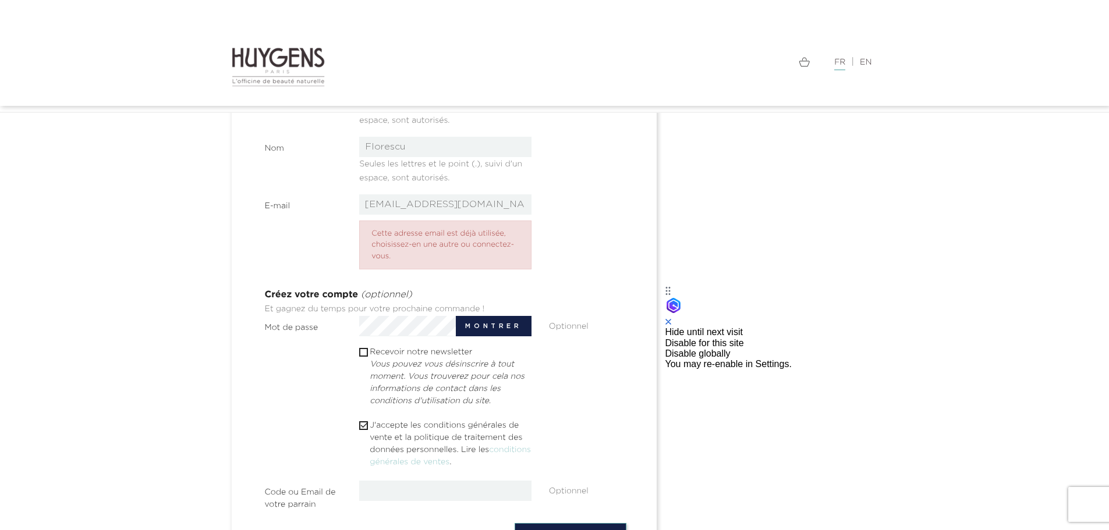
click at [610, 236] on div "E-mail radflore@amazon.fr Cette adresse email est déjà utilisée, choisissez-en …" at bounding box center [445, 236] width 379 height 85
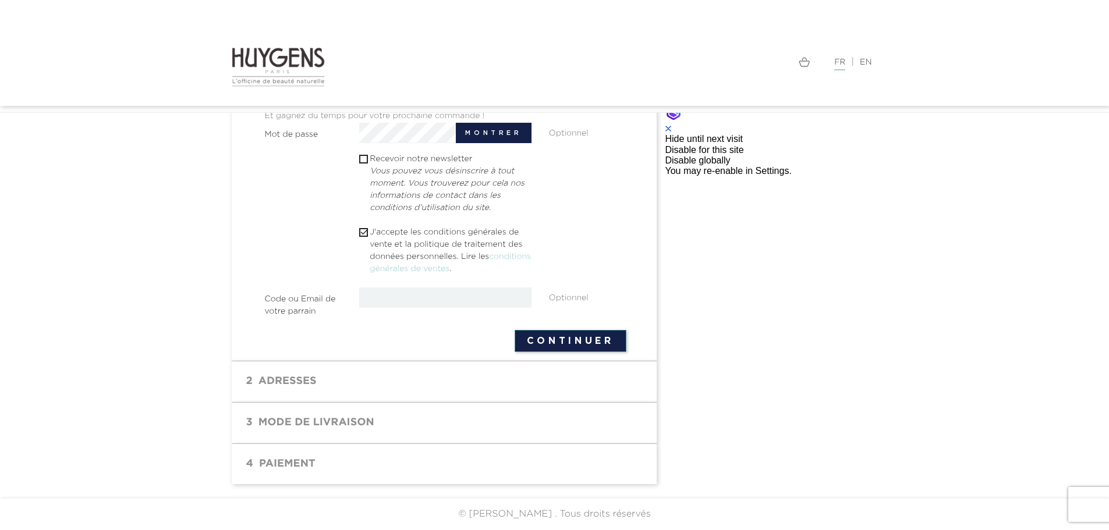
scroll to position [442, 0]
click at [428, 298] on input "text" at bounding box center [445, 298] width 172 height 20
type input "radu.florescu1991@gmail.com"
click at [584, 341] on button "Continuer" at bounding box center [571, 341] width 112 height 22
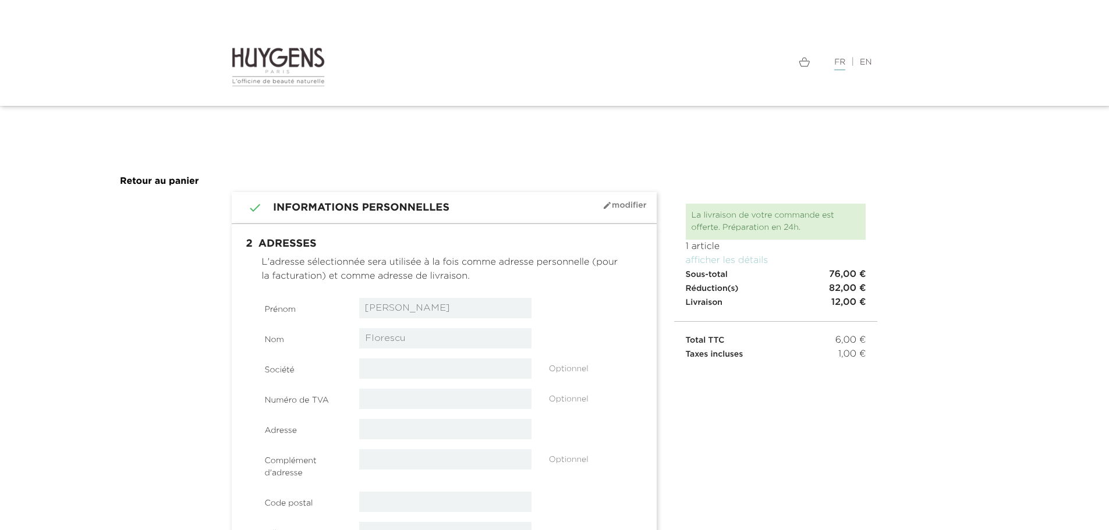
select select "8"
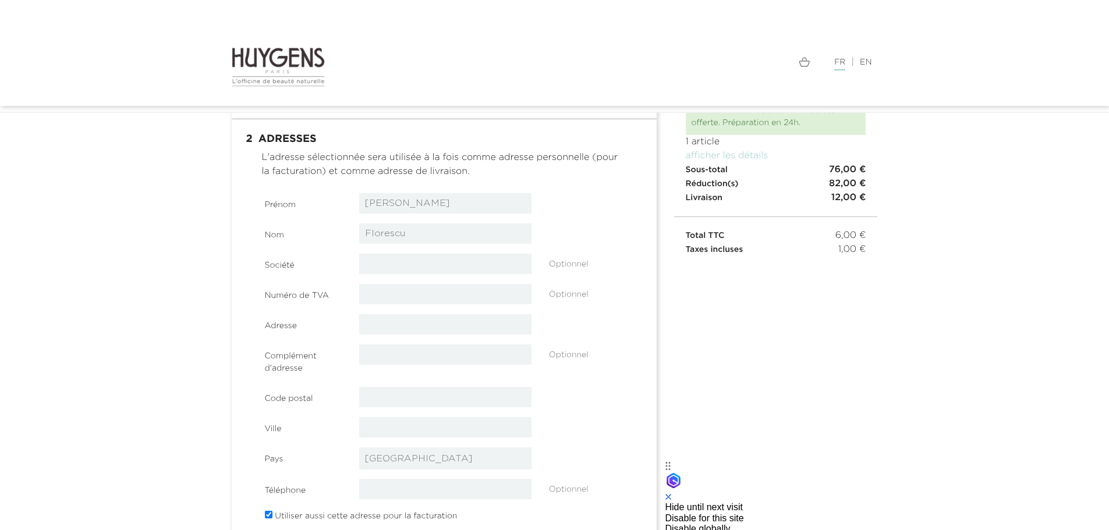
scroll to position [97, 0]
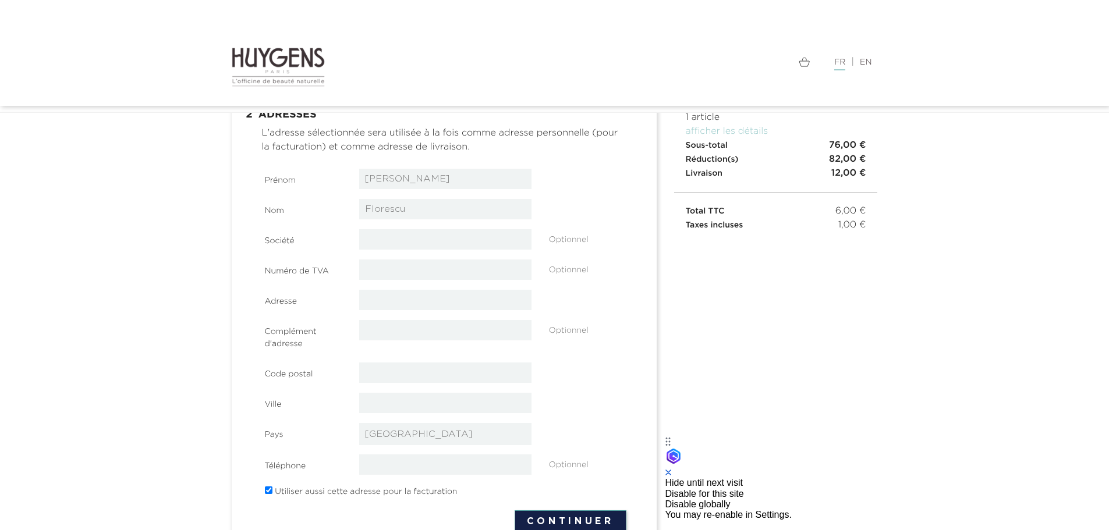
click at [388, 296] on input "text" at bounding box center [445, 300] width 172 height 20
type input "[STREET_ADDRESS]"
click at [361, 375] on input "text" at bounding box center [445, 373] width 172 height 20
type input "75002"
click at [385, 330] on input "text" at bounding box center [445, 330] width 172 height 20
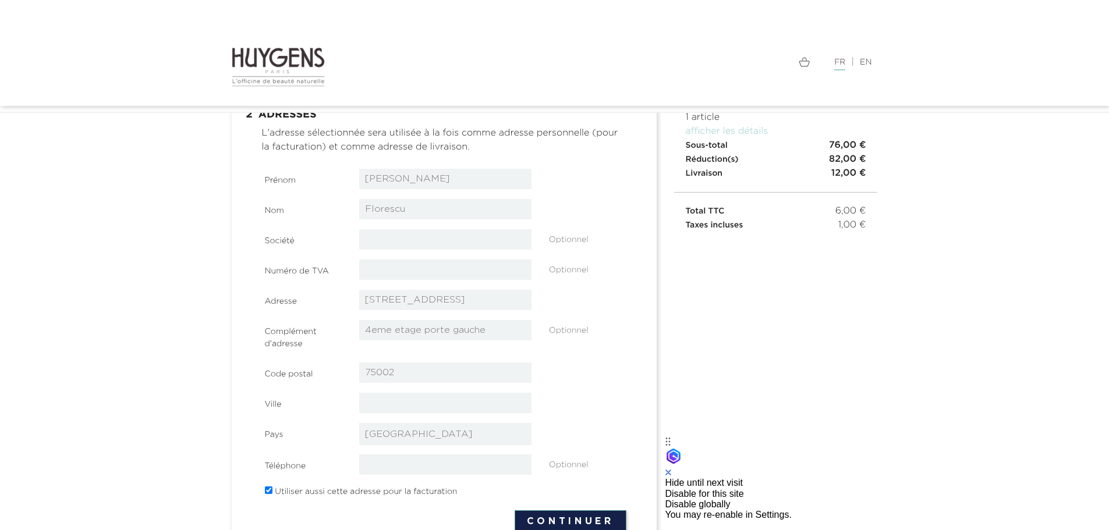
type input "4eme etage porte gauche"
click at [628, 369] on div "Code postal 75002" at bounding box center [445, 373] width 379 height 21
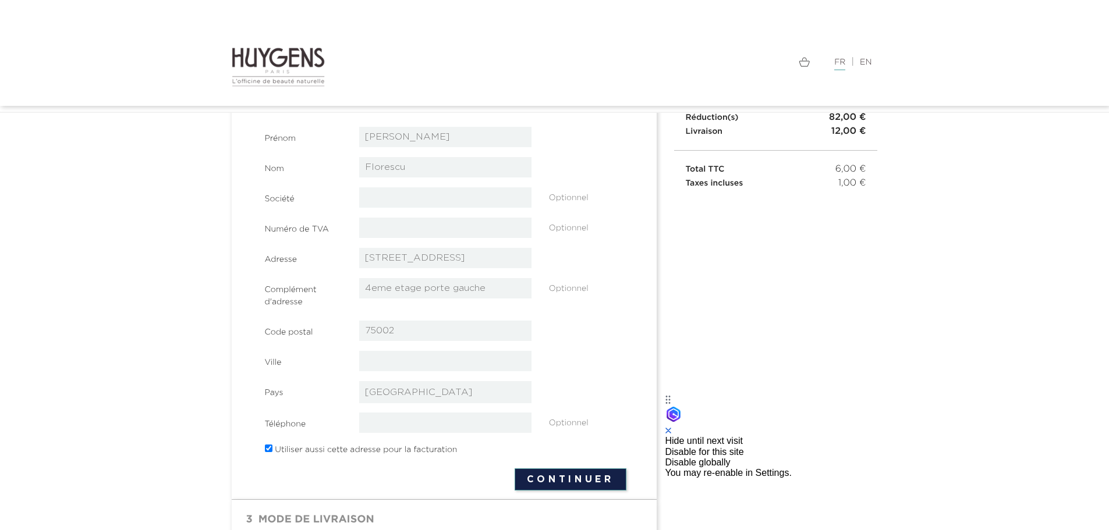
scroll to position [194, 0]
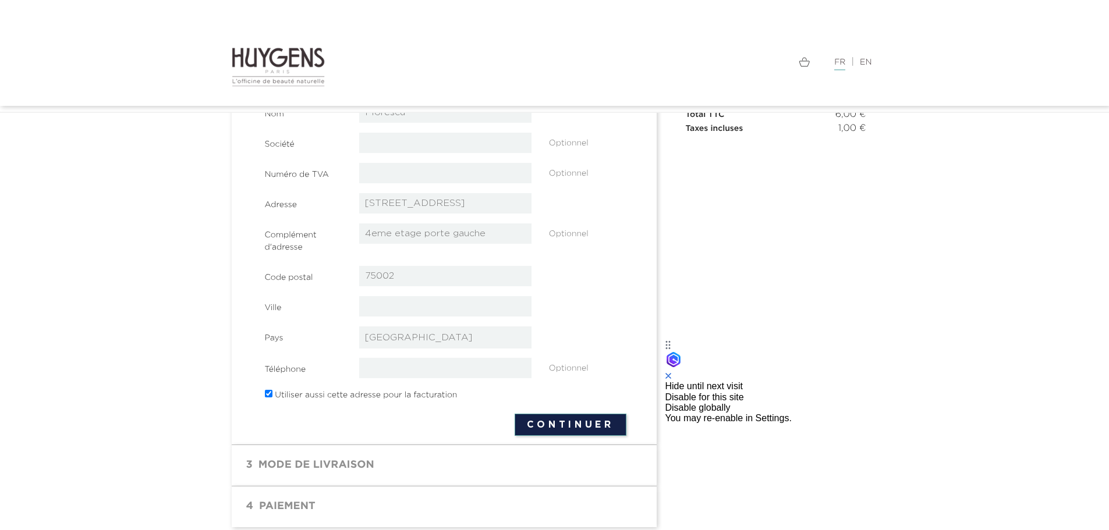
click at [379, 302] on input "text" at bounding box center [445, 306] width 172 height 20
type input "[GEOGRAPHIC_DATA]"
click at [371, 365] on input "tel" at bounding box center [445, 368] width 172 height 20
type input "666379057"
drag, startPoint x: 184, startPoint y: 341, endPoint x: 339, endPoint y: 355, distance: 155.5
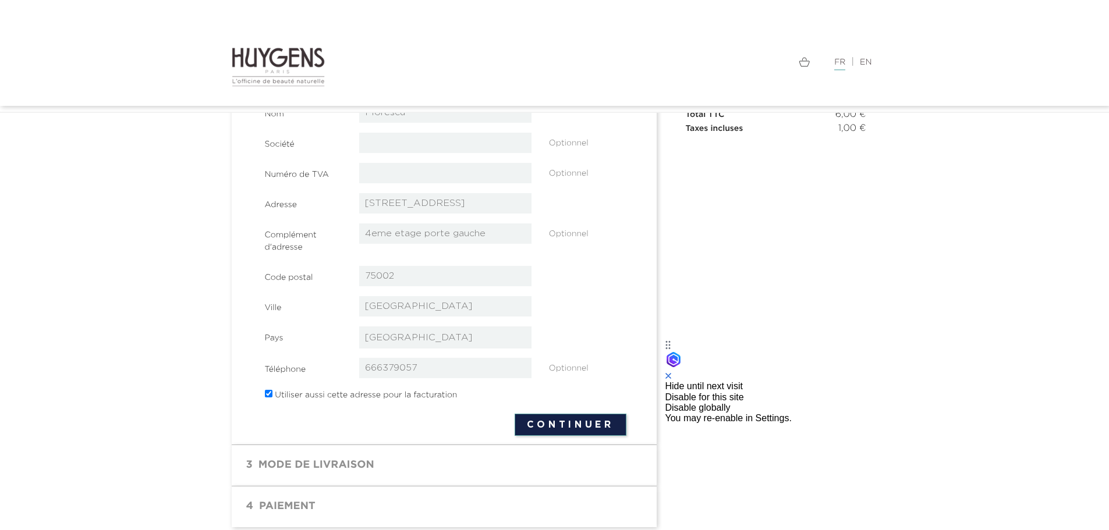
click at [184, 341] on section " 1 Informations personnelles mode_edit Modifier Commander en tant qu'invité | …" at bounding box center [554, 254] width 1109 height 576
click at [574, 424] on button "Continuer" at bounding box center [571, 425] width 112 height 22
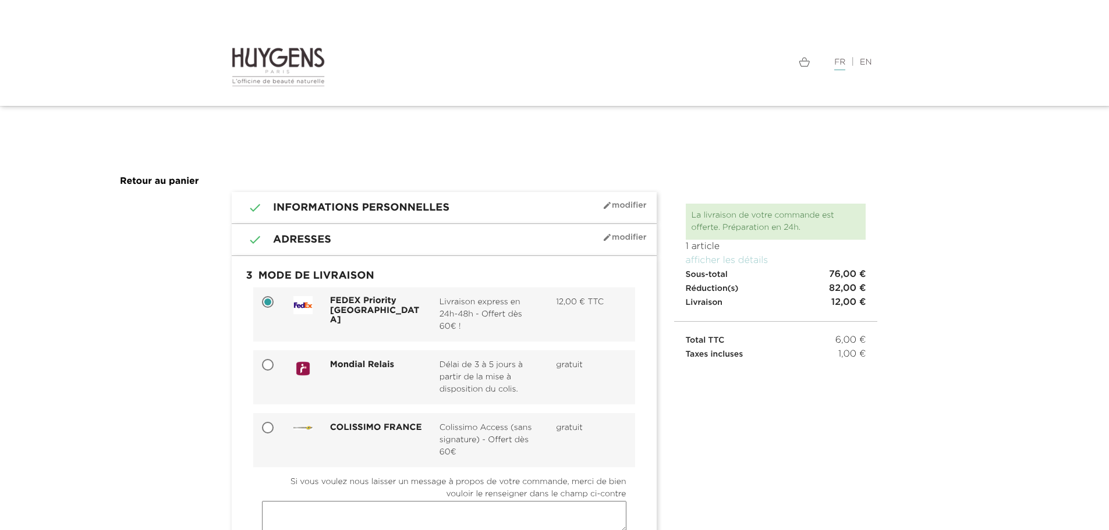
click at [266, 427] on input "COLISSIMO FRANCE Colissimo Access (sans signature) - Offert dès 60€ gratuit" at bounding box center [269, 429] width 12 height 12
radio input "true"
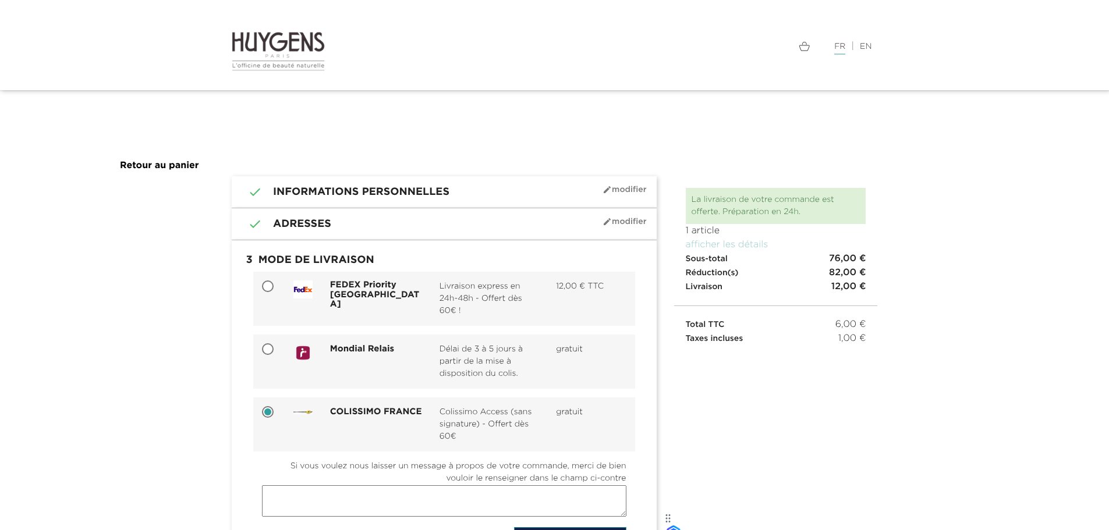
scroll to position [139, 0]
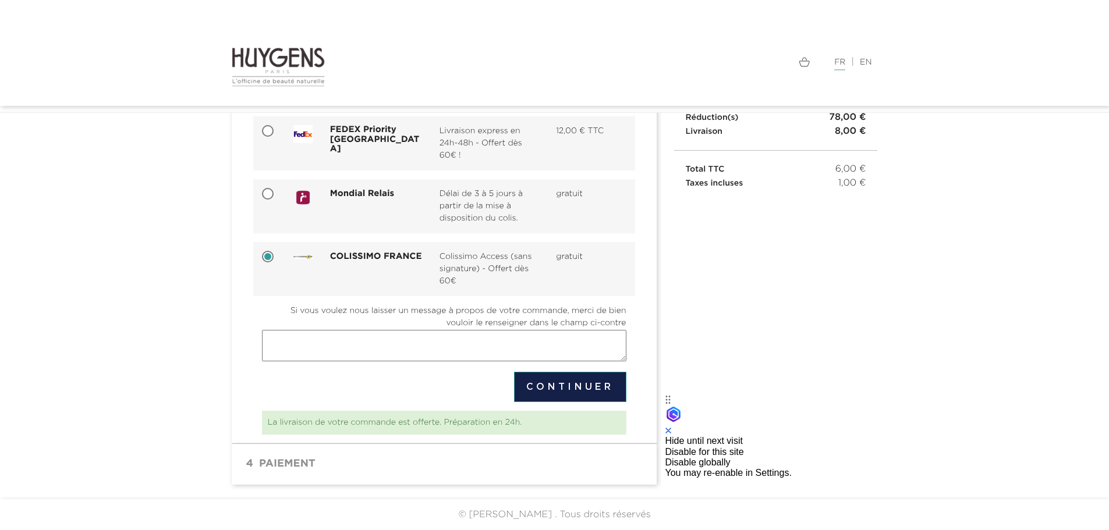
drag, startPoint x: 562, startPoint y: 384, endPoint x: 360, endPoint y: 381, distance: 201.5
click at [360, 381] on form "FEDEX Priority France Livraison express en 24h-48h - Offert dès 60€ ! 12,00 € T…" at bounding box center [444, 259] width 365 height 286
click at [376, 358] on textarea "Si vous voulez nous laisser un message à propos de votre commande, merci de bie…" at bounding box center [444, 345] width 365 height 31
type textarea "F1492"
click at [204, 376] on section " 1 Informations personnelles mode_edit Modifier Commander en tant qu'invité | …" at bounding box center [554, 260] width 1109 height 479
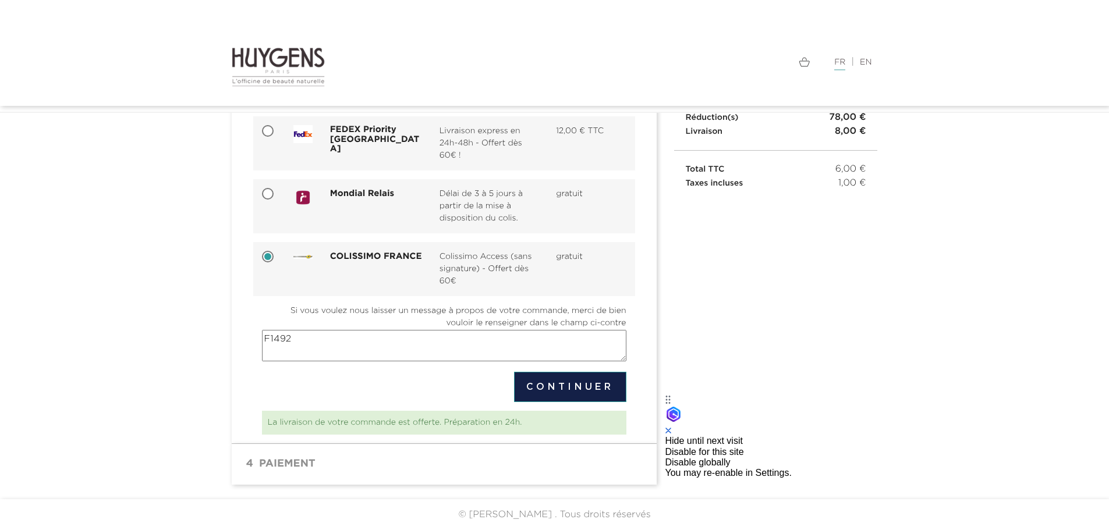
click at [574, 390] on button "Continuer" at bounding box center [570, 387] width 112 height 30
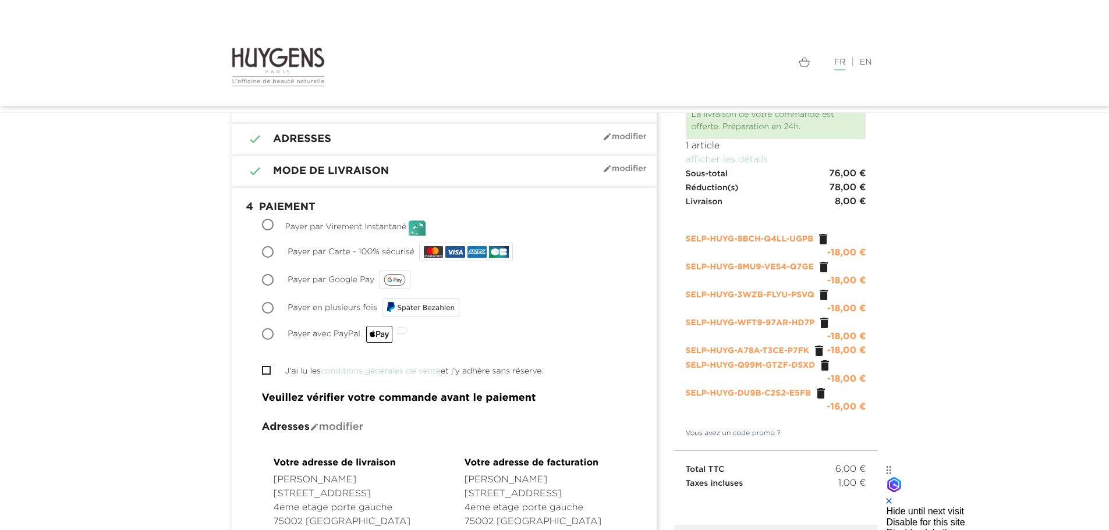
scroll to position [97, 0]
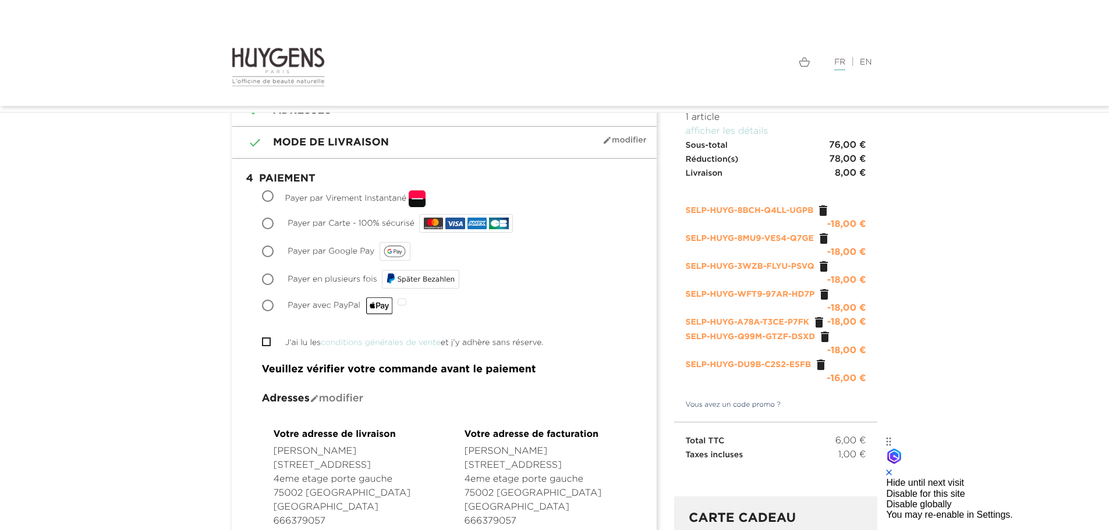
click at [264, 224] on input "Payer par Carte - 100% sécurisé" at bounding box center [269, 225] width 12 height 12
radio input "true"
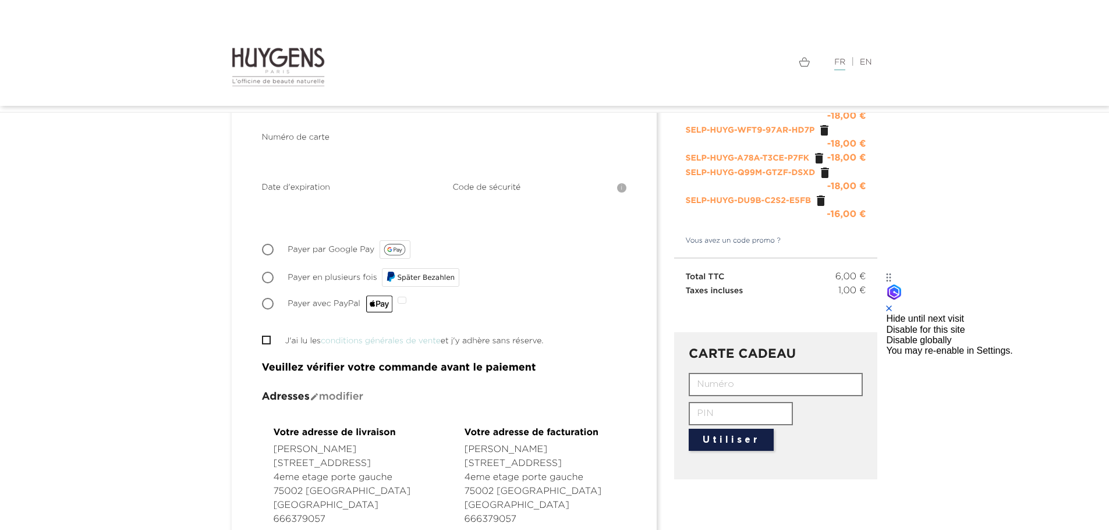
scroll to position [291, 0]
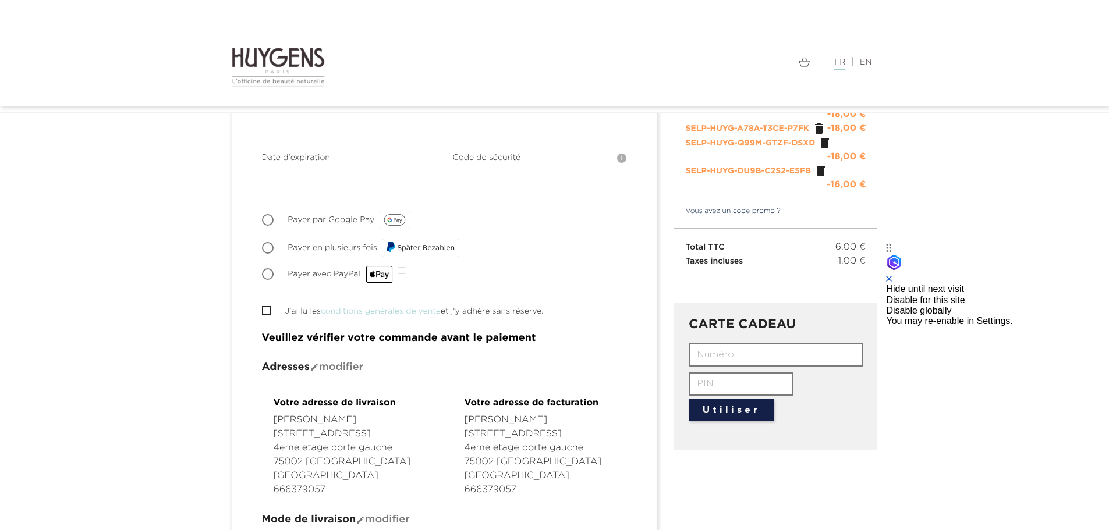
click at [267, 309] on input "J'ai lu les conditions générales de vente et j'y adhère sans réserve." at bounding box center [266, 311] width 8 height 8
checkbox input "true"
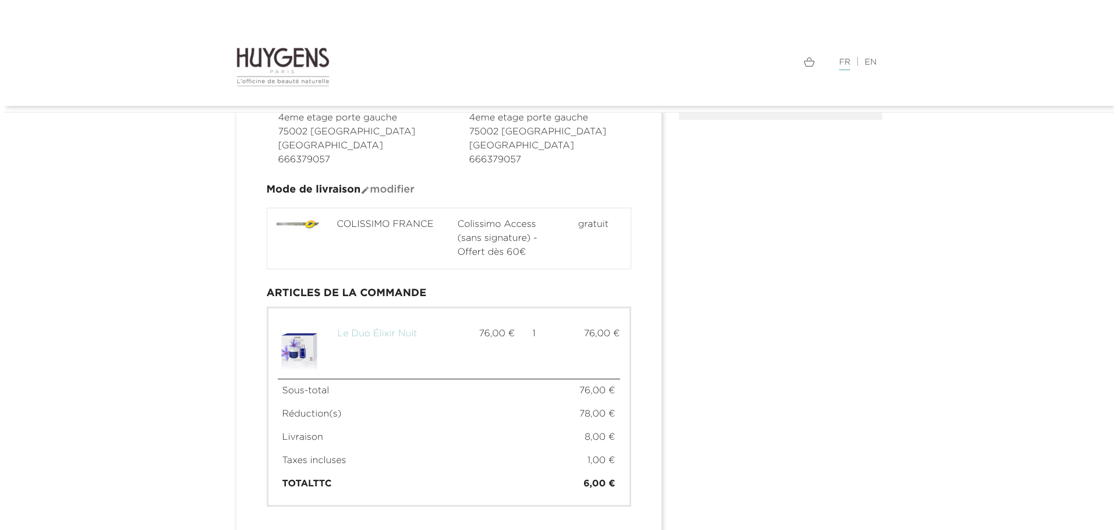
scroll to position [761, 0]
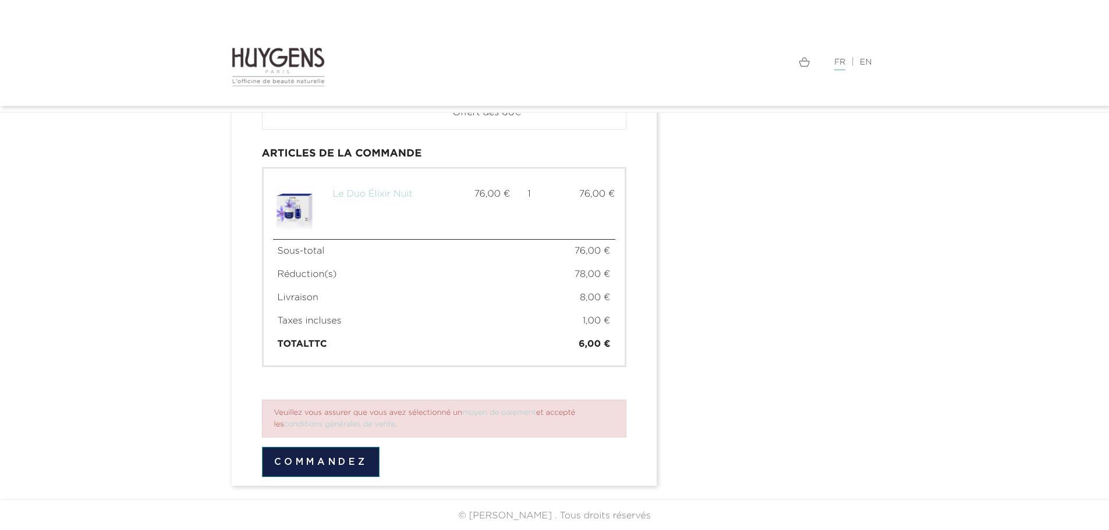
click at [345, 465] on button "Commandez" at bounding box center [321, 462] width 118 height 30
